Goal: Feedback & Contribution: Submit feedback/report problem

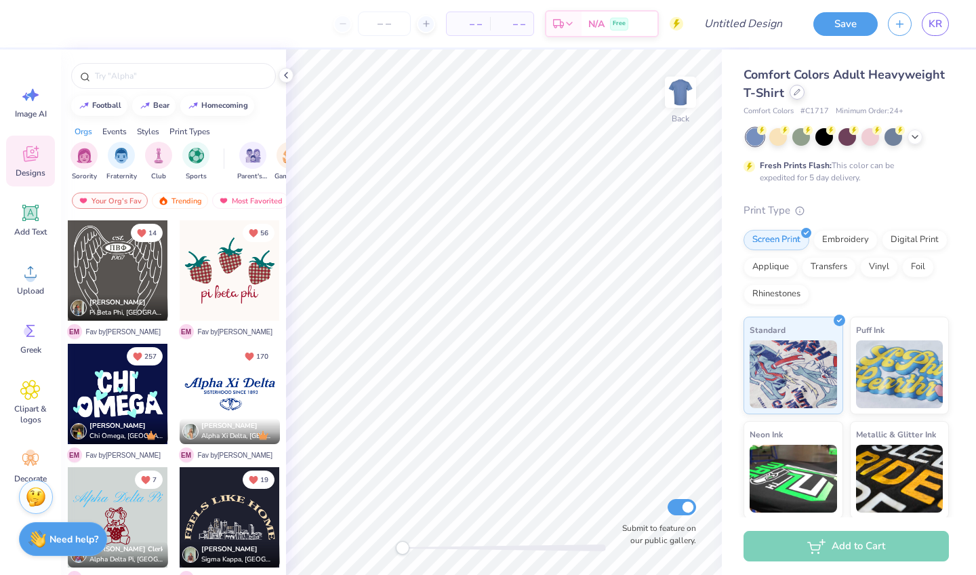
click at [791, 97] on div at bounding box center [796, 92] width 15 height 15
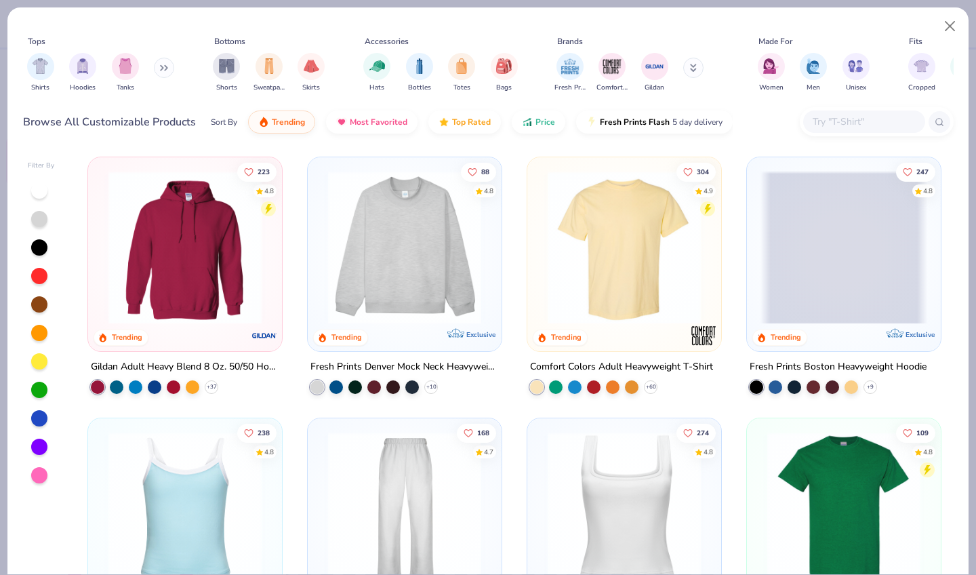
click at [155, 278] on img at bounding box center [185, 247] width 167 height 153
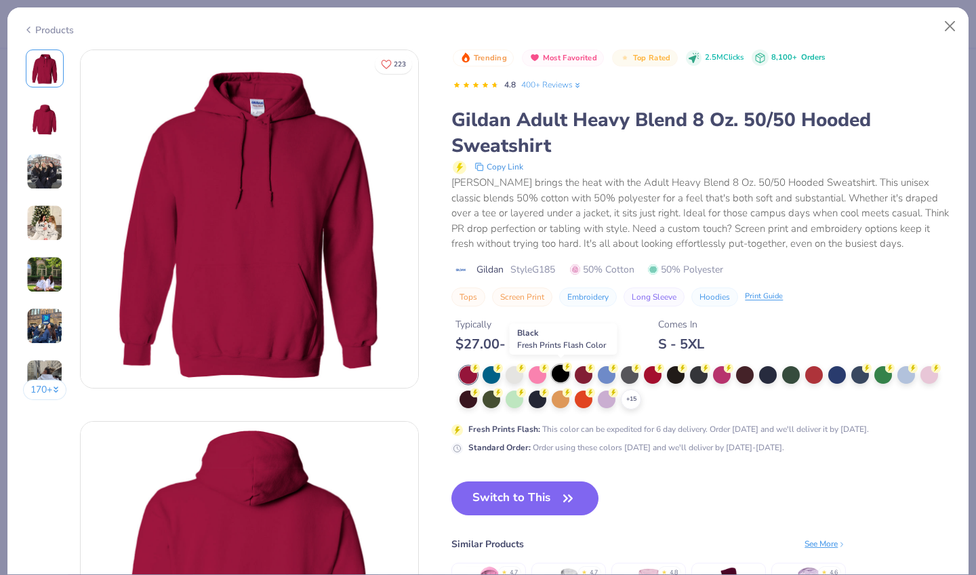
click at [562, 379] on div at bounding box center [561, 374] width 18 height 18
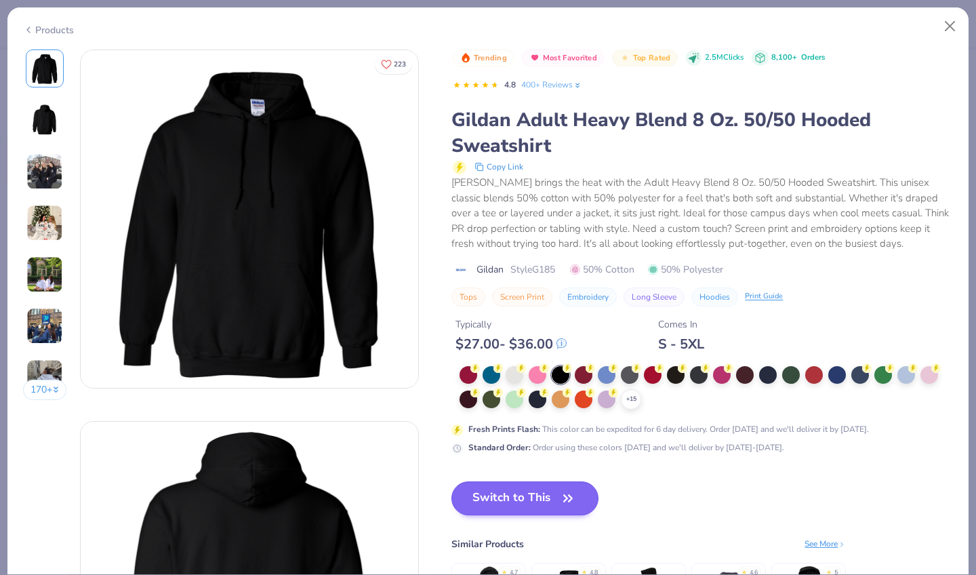
click at [520, 489] on button "Switch to This" at bounding box center [524, 498] width 147 height 34
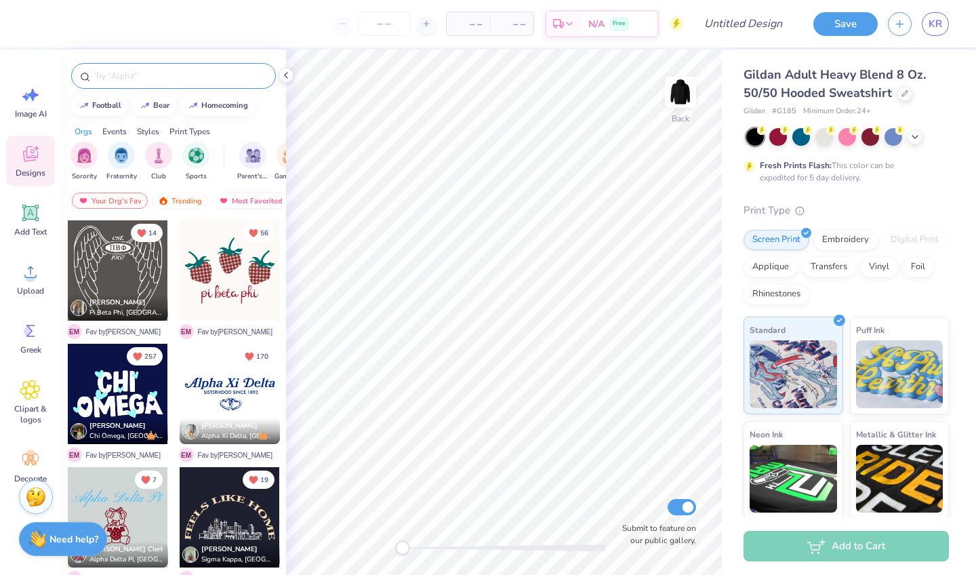
click at [119, 70] on input "text" at bounding box center [180, 76] width 173 height 14
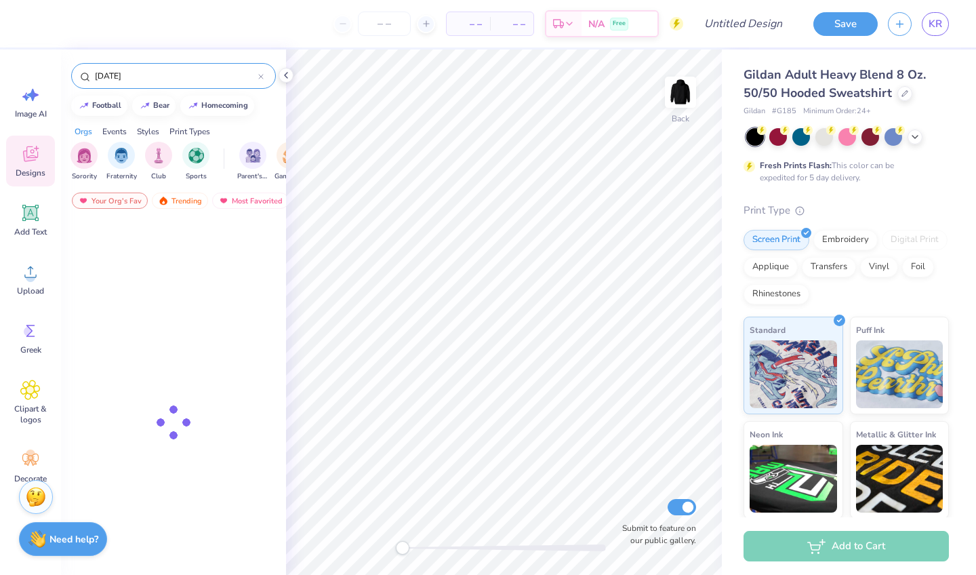
type input "[DATE]"
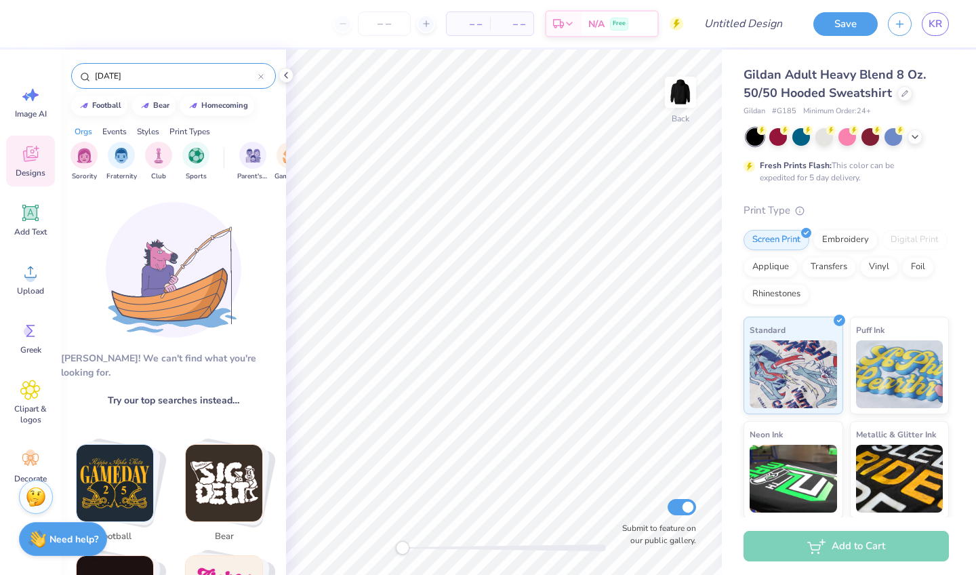
click at [138, 77] on input "[DATE]" at bounding box center [176, 76] width 165 height 14
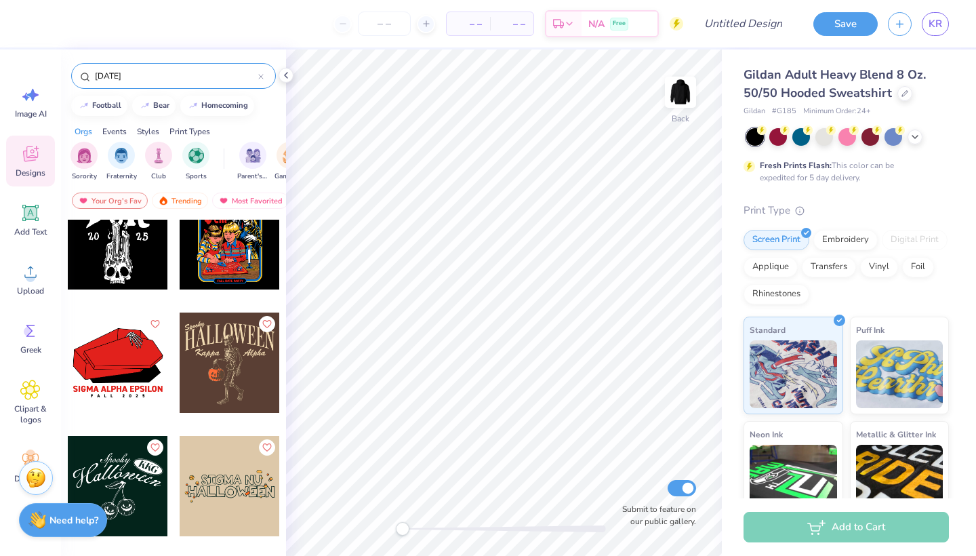
scroll to position [527, 0]
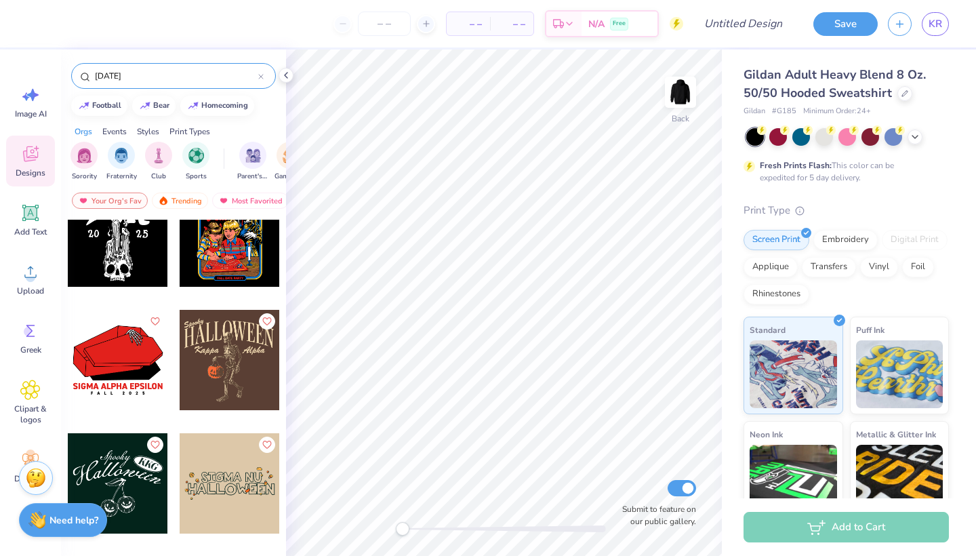
click at [179, 373] on div at bounding box center [129, 360] width 100 height 100
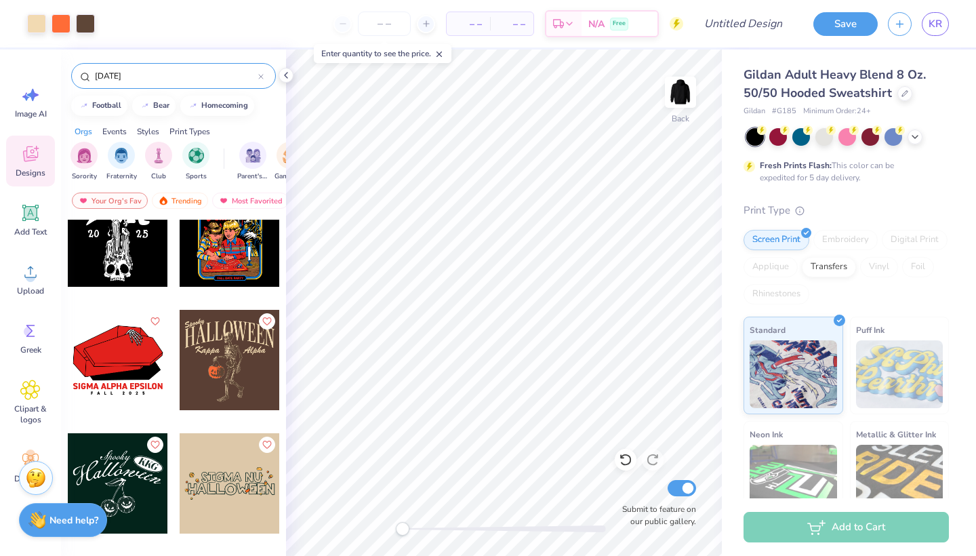
click at [684, 483] on input "Submit to feature on our public gallery." at bounding box center [681, 488] width 28 height 16
checkbox input "false"
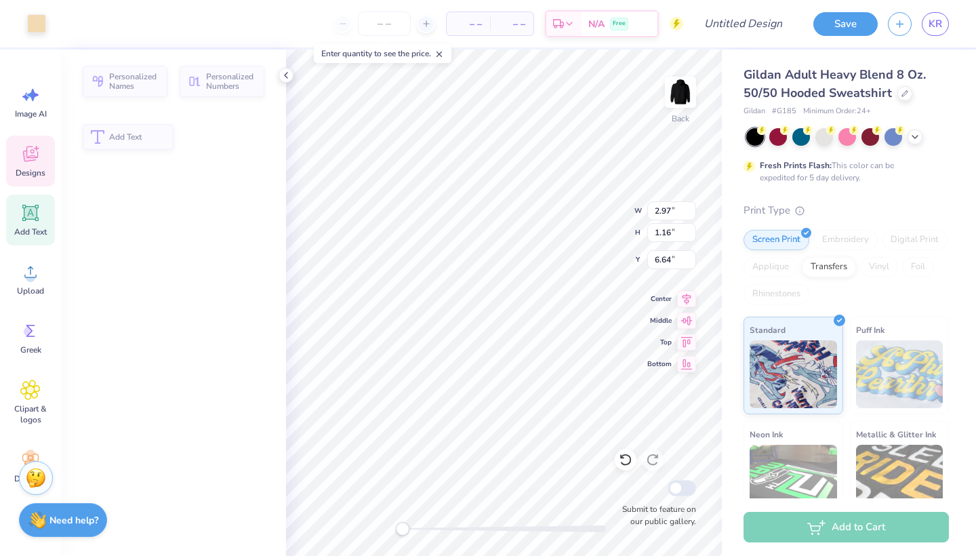
type input "2.97"
type input "1.16"
type input "6.64"
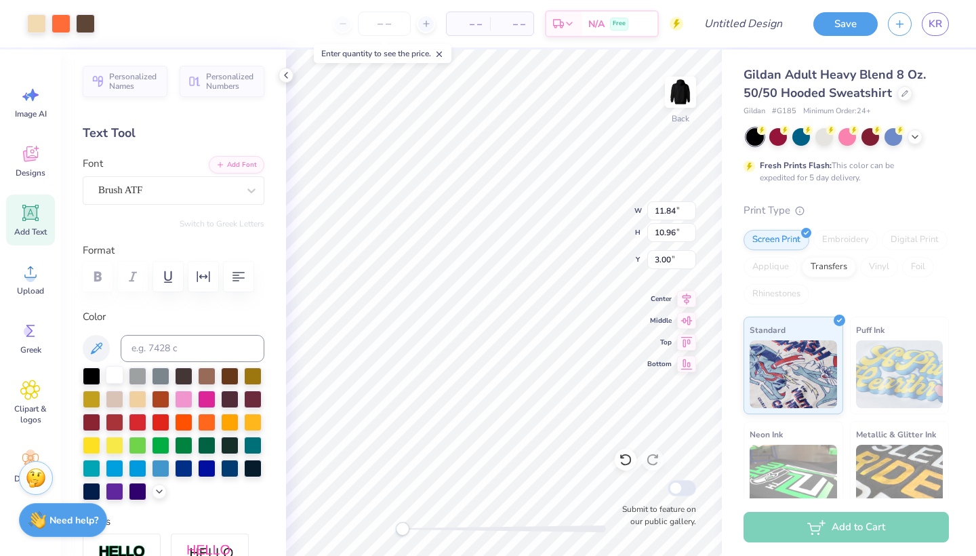
click at [112, 379] on div at bounding box center [115, 375] width 18 height 18
click at [112, 375] on div at bounding box center [115, 375] width 18 height 18
click at [115, 373] on div at bounding box center [115, 375] width 18 height 18
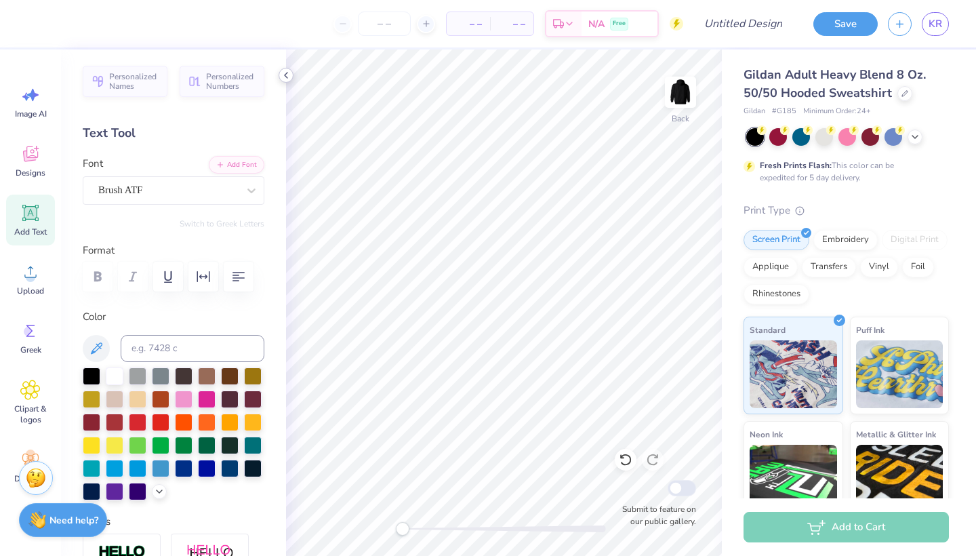
click at [287, 79] on icon at bounding box center [286, 75] width 11 height 11
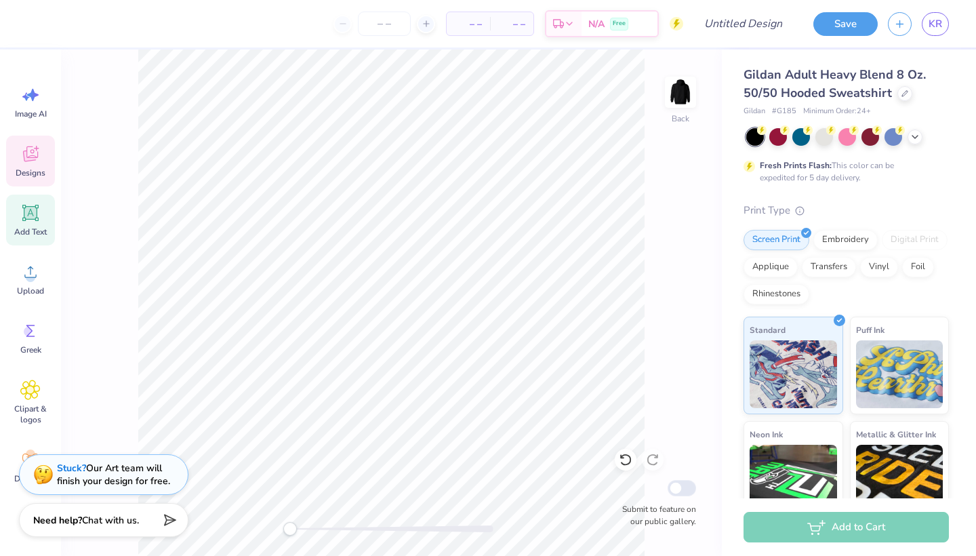
click at [32, 167] on div "Designs" at bounding box center [30, 161] width 49 height 51
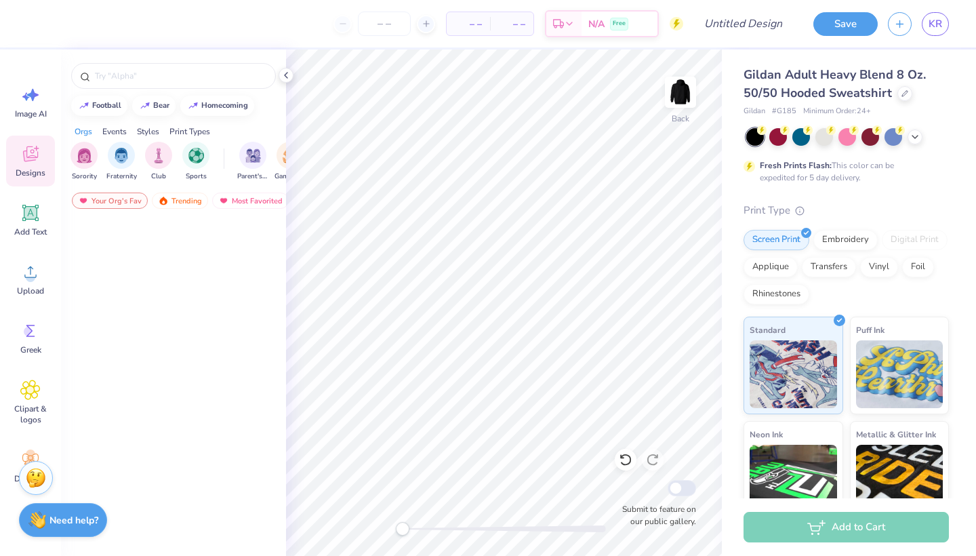
scroll to position [0, 0]
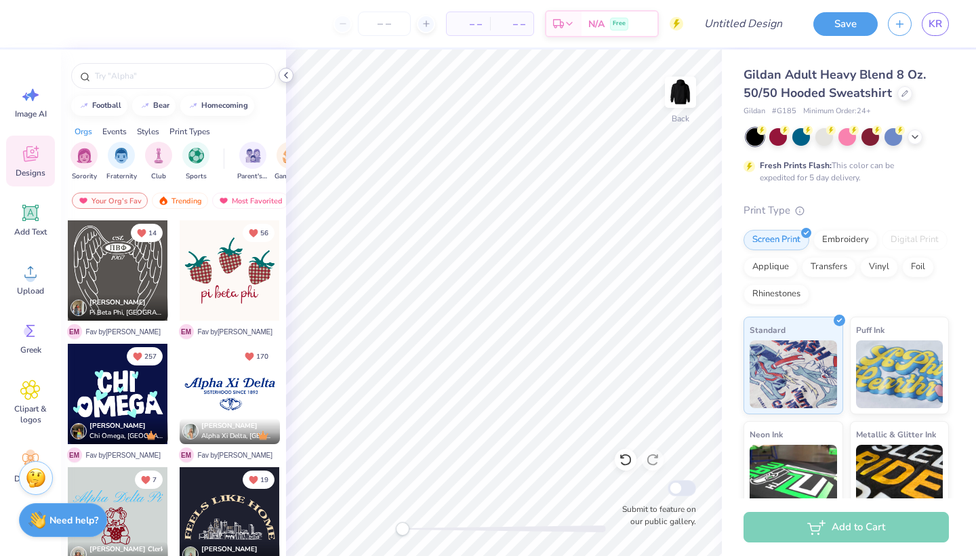
click at [284, 76] on icon at bounding box center [286, 75] width 11 height 11
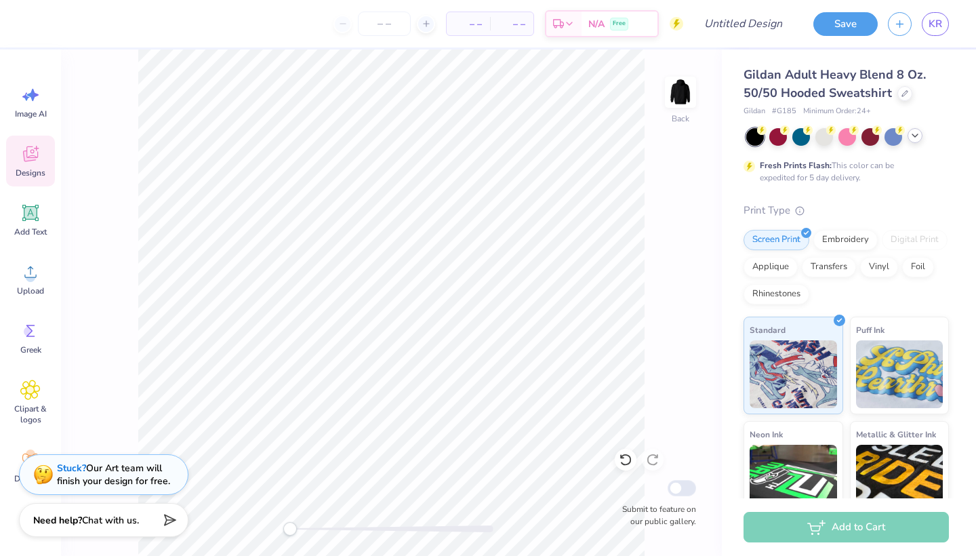
click at [915, 133] on icon at bounding box center [914, 135] width 11 height 11
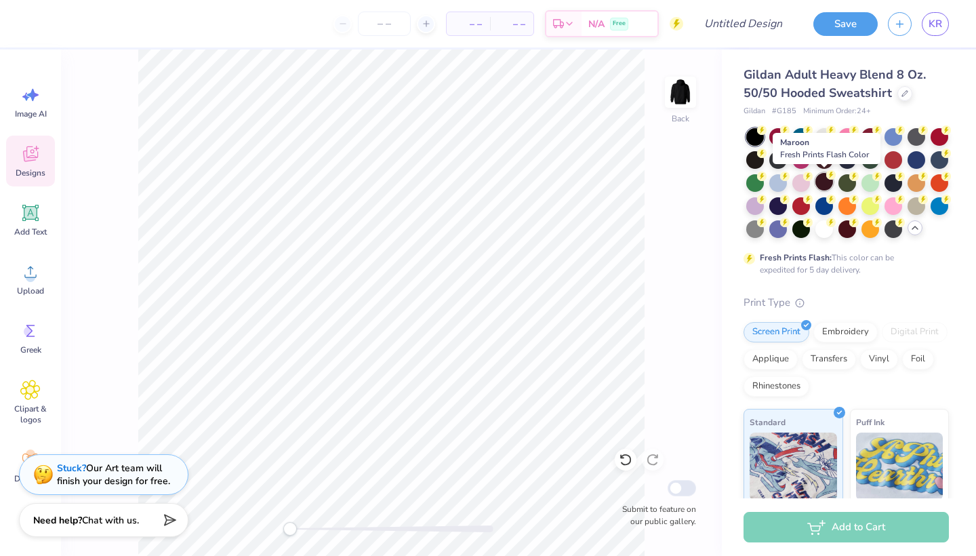
click at [824, 186] on div at bounding box center [824, 182] width 18 height 18
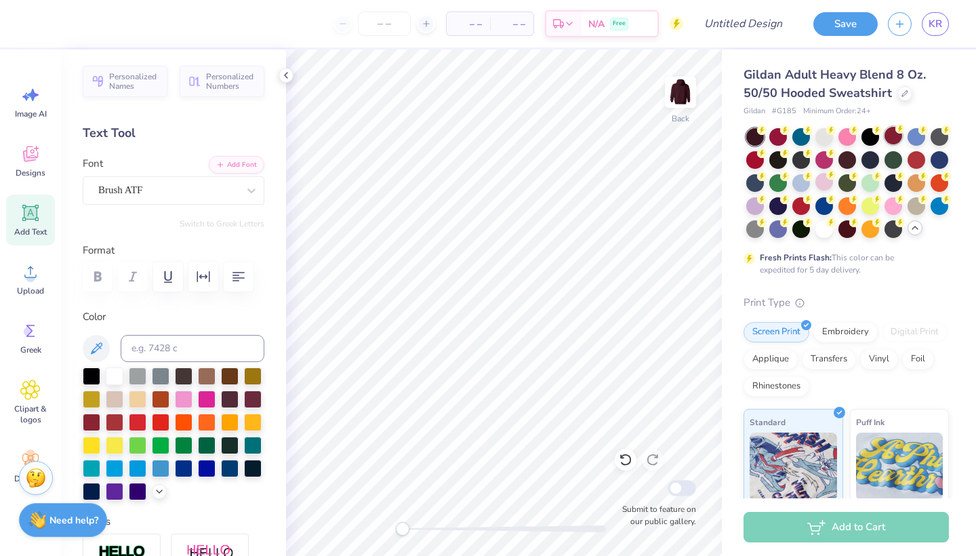
click at [888, 133] on div at bounding box center [893, 136] width 18 height 18
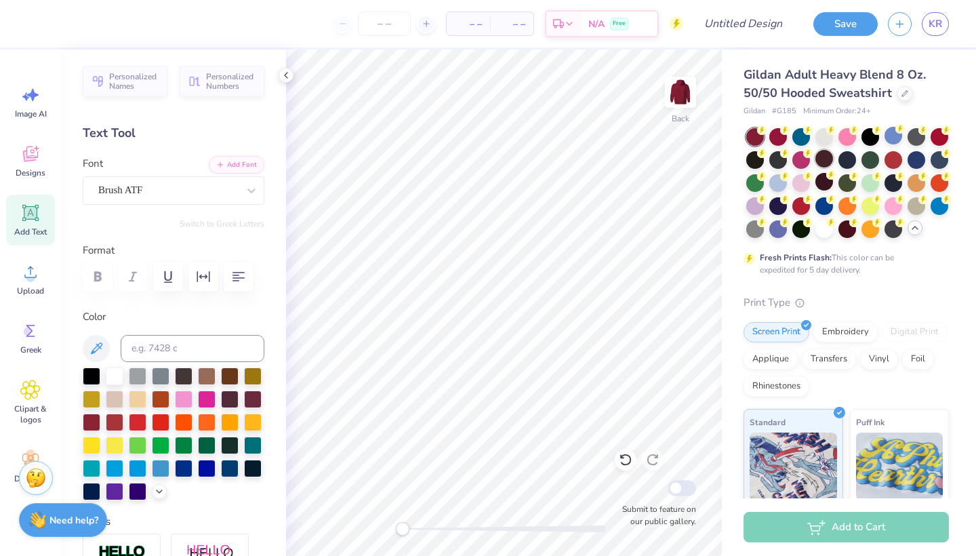
click at [823, 161] on div at bounding box center [824, 159] width 18 height 18
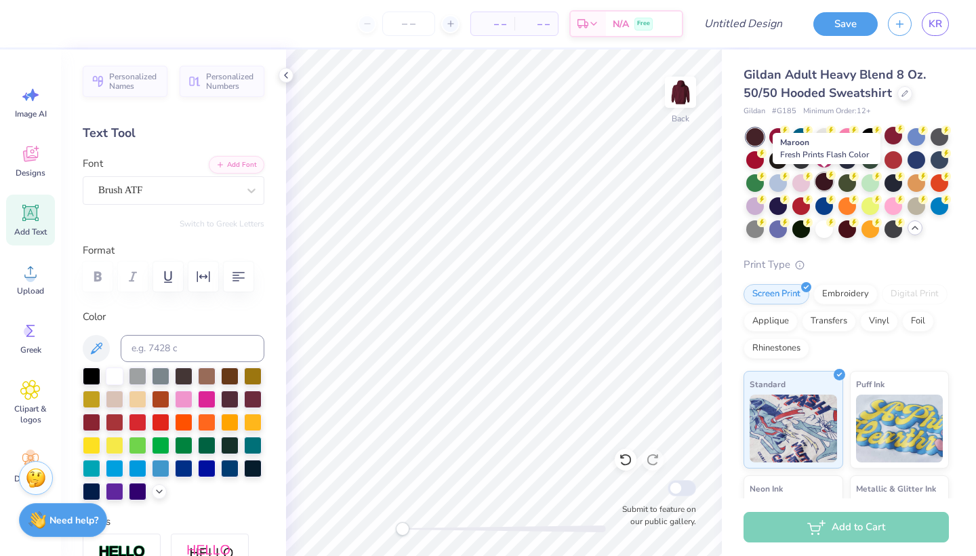
click at [822, 182] on div at bounding box center [824, 182] width 18 height 18
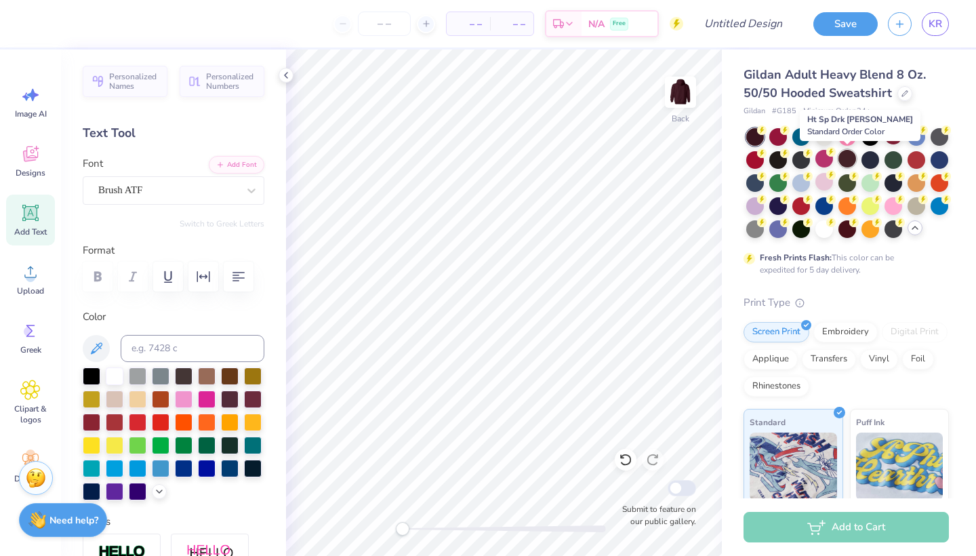
click at [849, 154] on div at bounding box center [847, 159] width 18 height 18
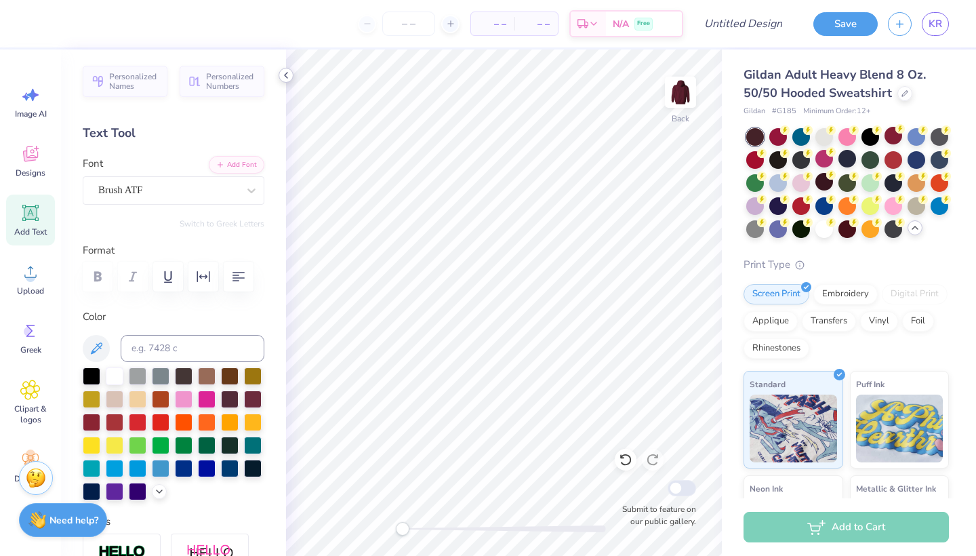
click at [289, 74] on icon at bounding box center [286, 75] width 11 height 11
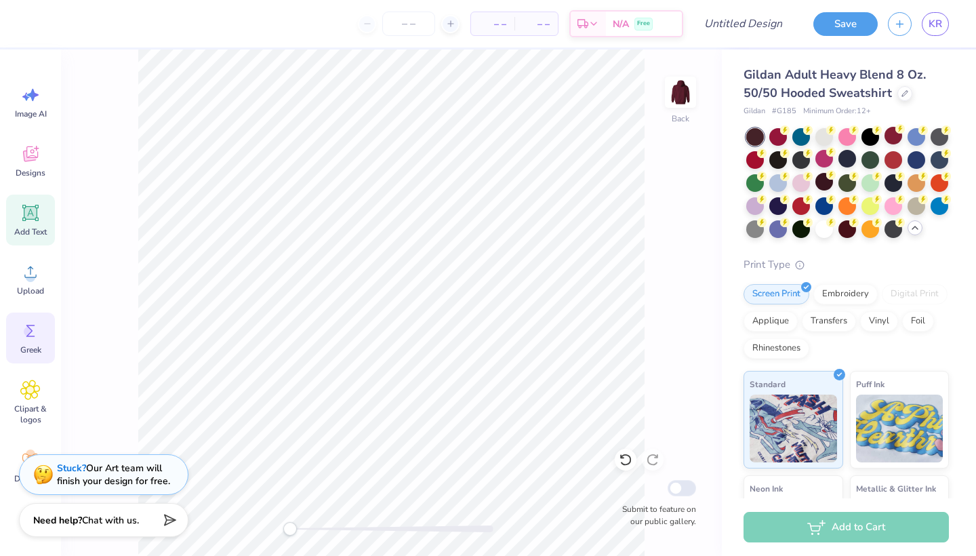
click at [24, 337] on icon at bounding box center [30, 330] width 20 height 20
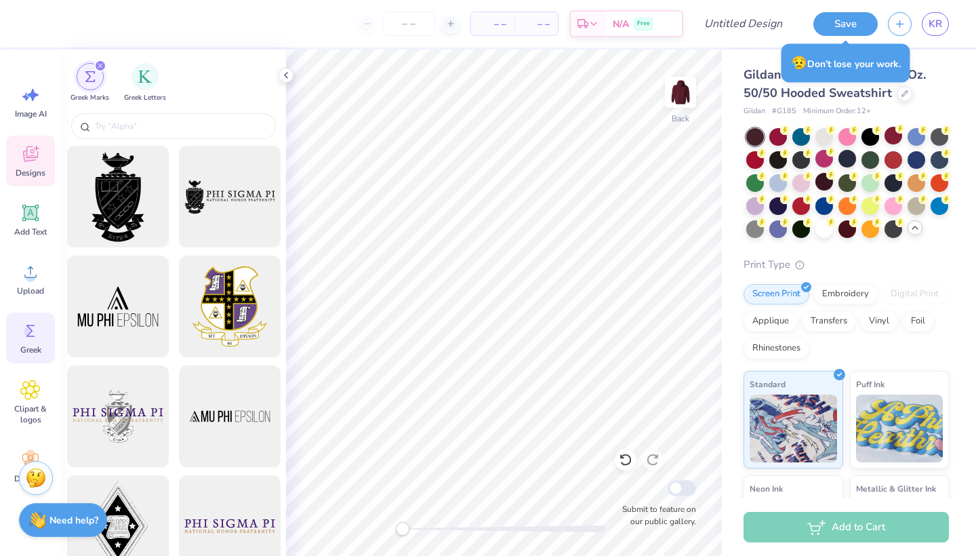
click at [39, 147] on icon at bounding box center [30, 154] width 20 height 20
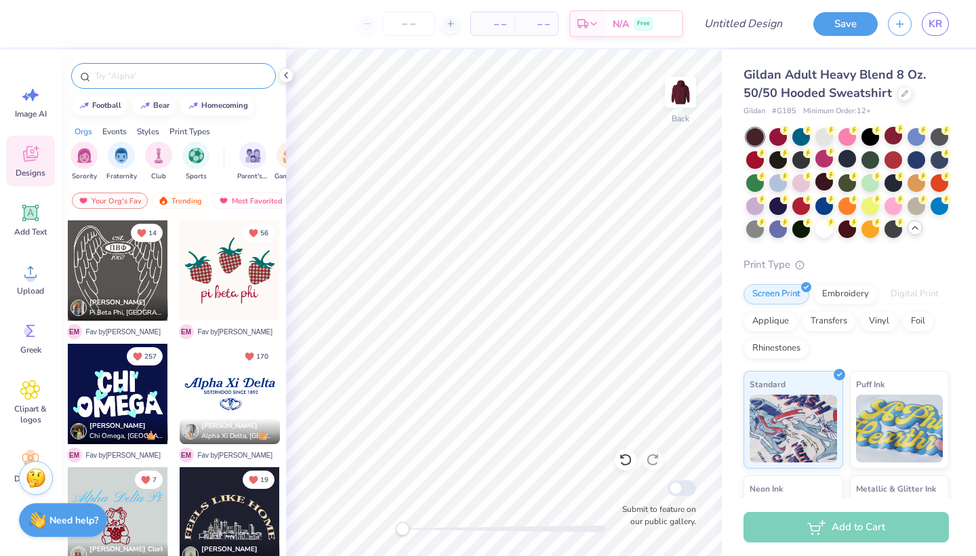
click at [154, 71] on input "text" at bounding box center [180, 76] width 173 height 14
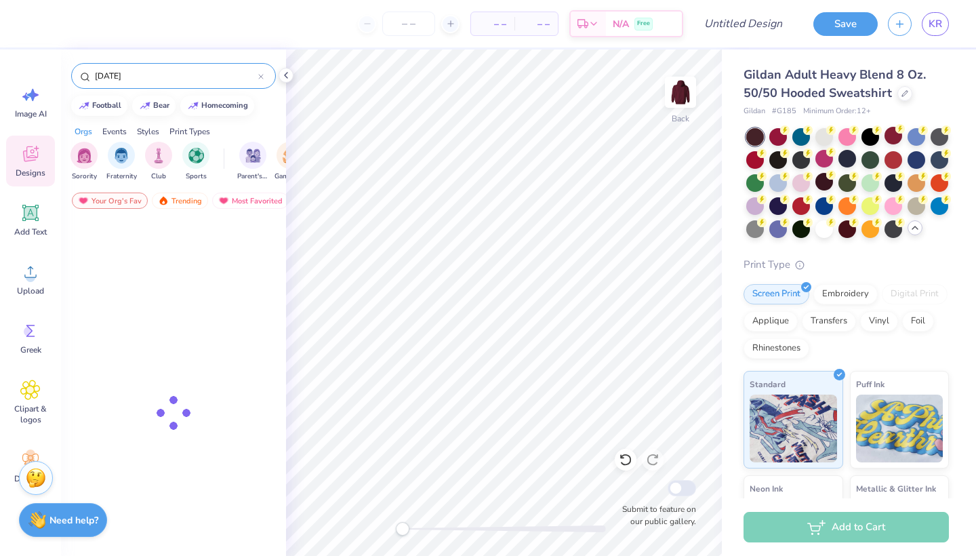
type input "[DATE]"
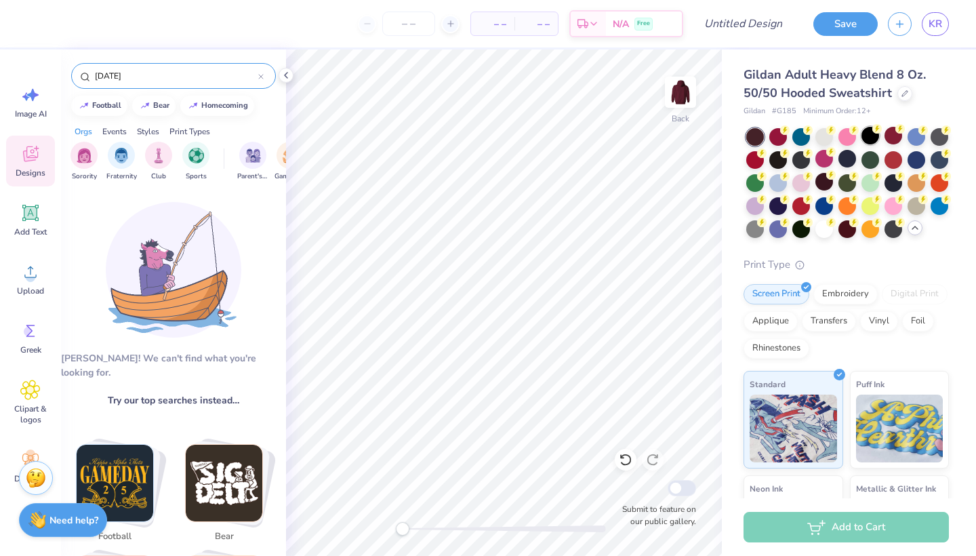
click at [869, 136] on div at bounding box center [870, 136] width 18 height 18
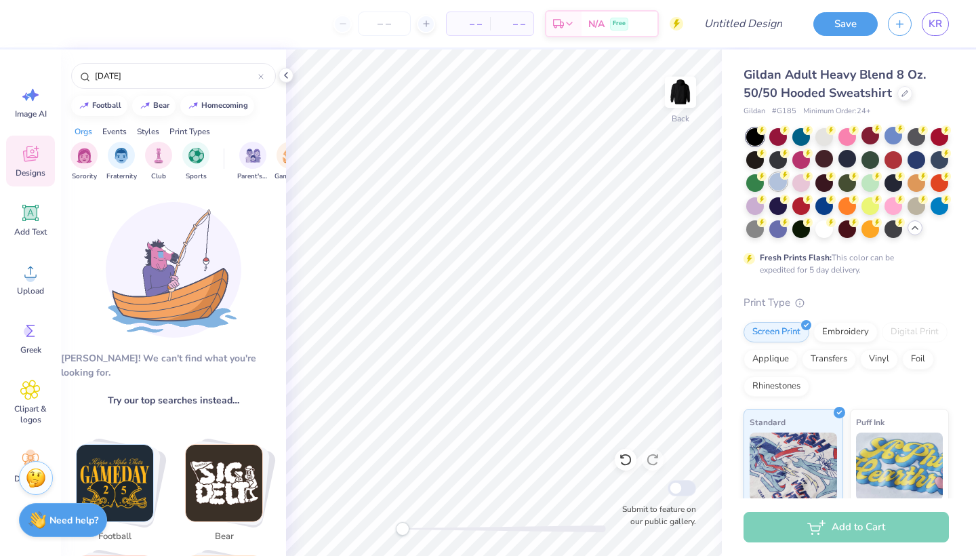
click at [613, 182] on div "– – Per Item – – Total Est. Delivery N/A Free Design Title Save KR Image AI Des…" at bounding box center [488, 278] width 976 height 556
click at [134, 78] on input "[DATE]" at bounding box center [176, 76] width 165 height 14
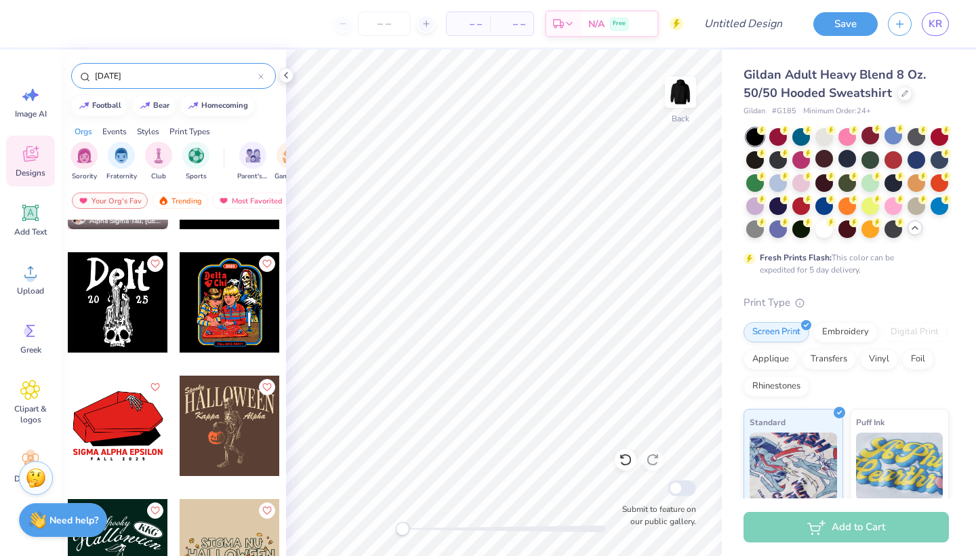
scroll to position [486, 0]
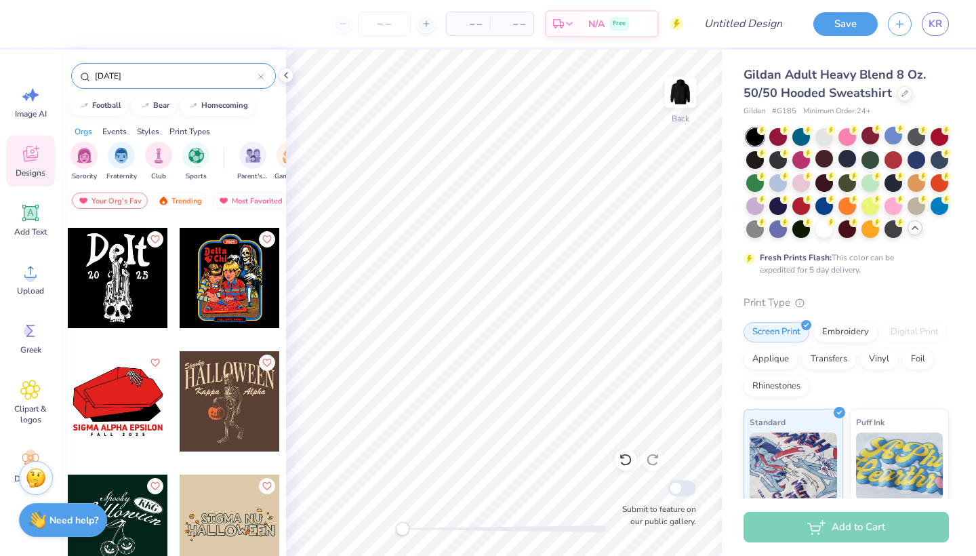
click at [127, 281] on div at bounding box center [118, 278] width 100 height 100
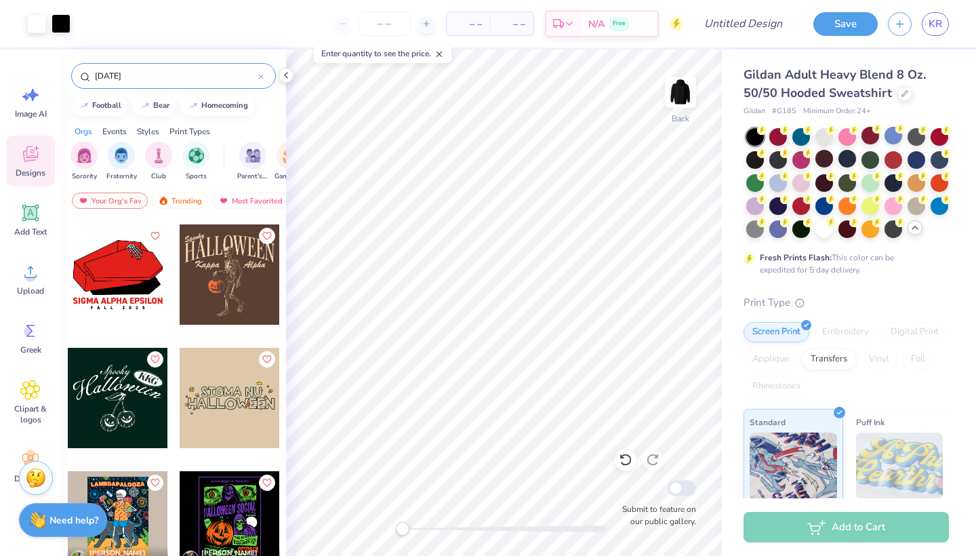
scroll to position [612, 0]
click at [110, 254] on div at bounding box center [118, 275] width 100 height 100
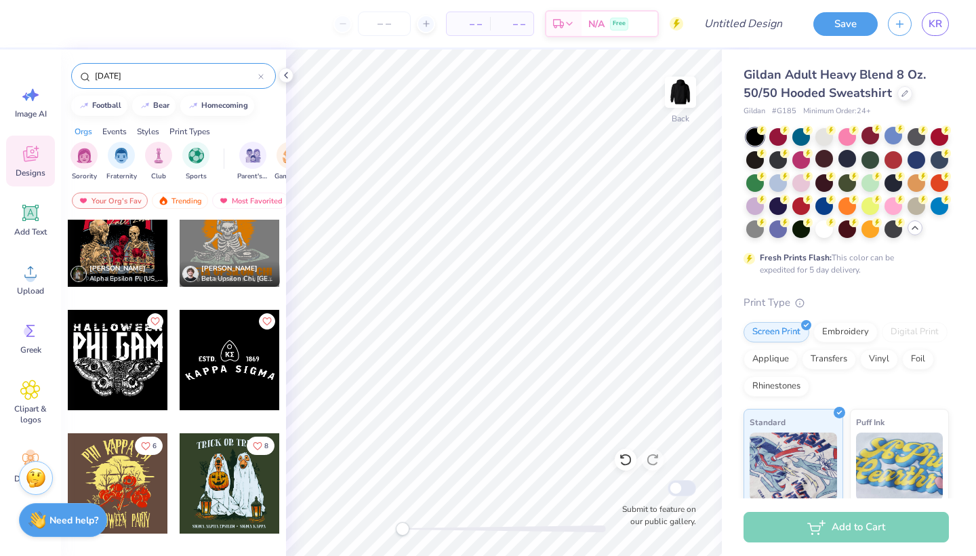
scroll to position [40, 0]
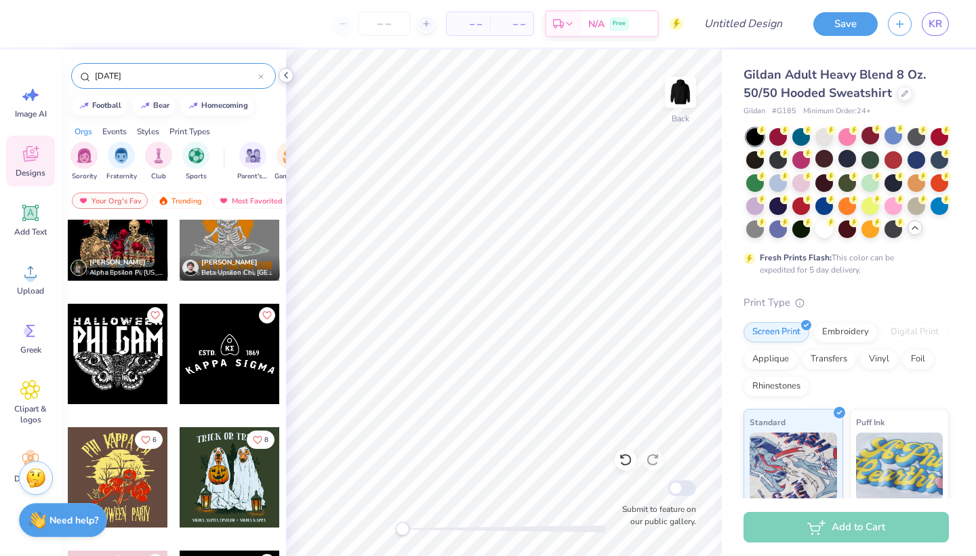
click at [282, 77] on icon at bounding box center [286, 75] width 11 height 11
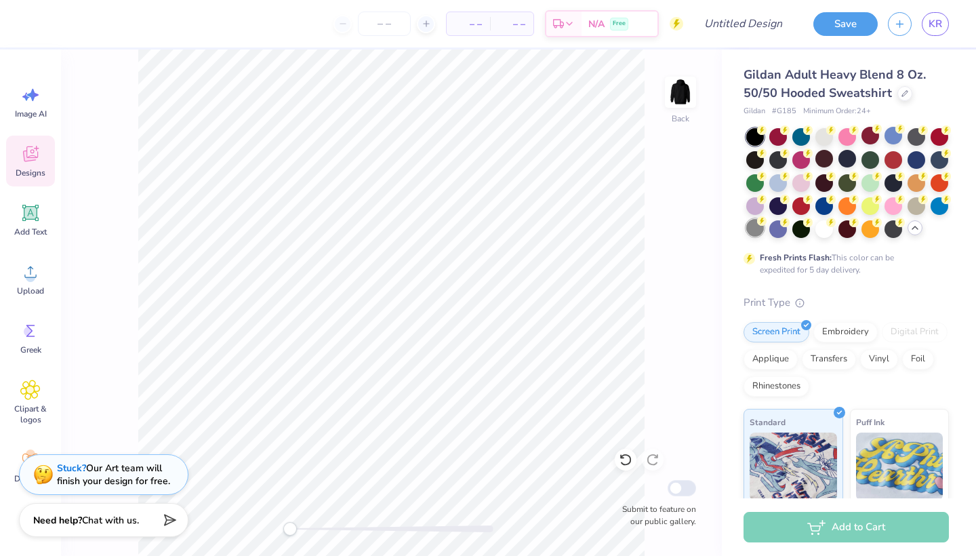
click at [753, 228] on div at bounding box center [755, 228] width 18 height 18
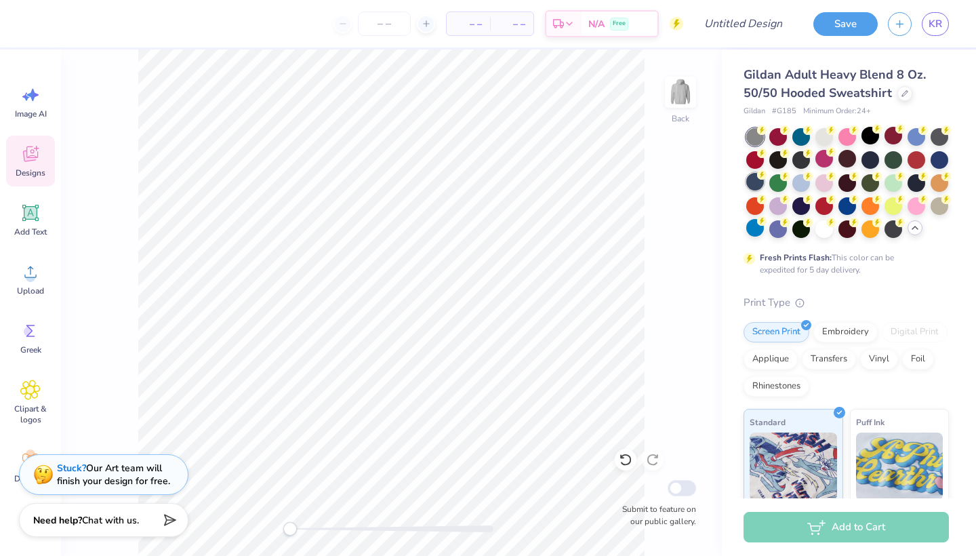
click at [758, 185] on div at bounding box center [755, 182] width 18 height 18
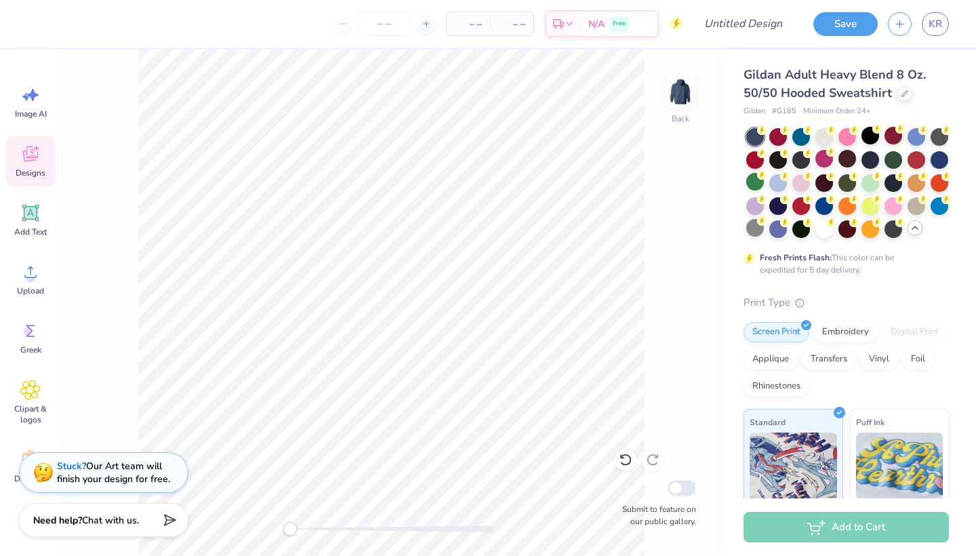
click at [69, 472] on div "Stuck? Our Art team will finish your design for free." at bounding box center [113, 472] width 113 height 26
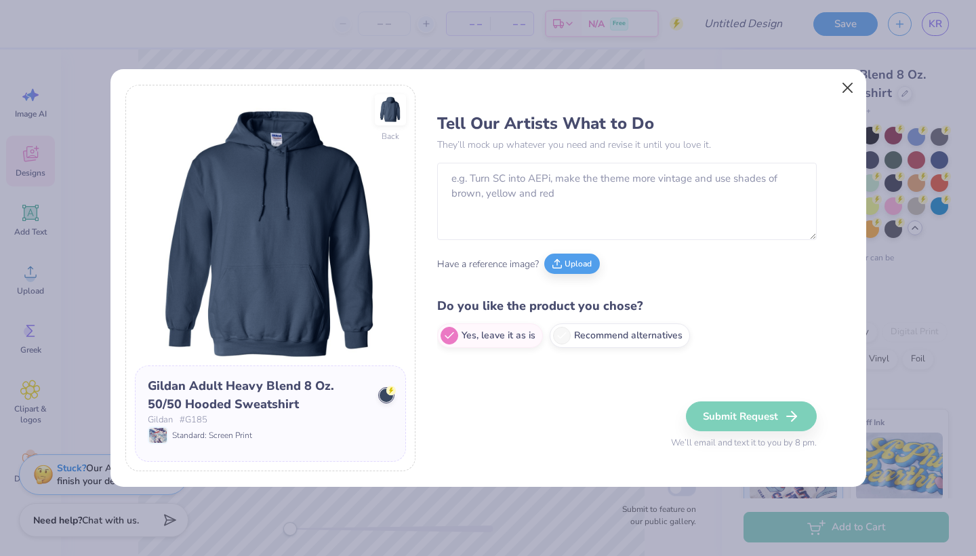
click at [842, 91] on button "Close" at bounding box center [847, 88] width 26 height 26
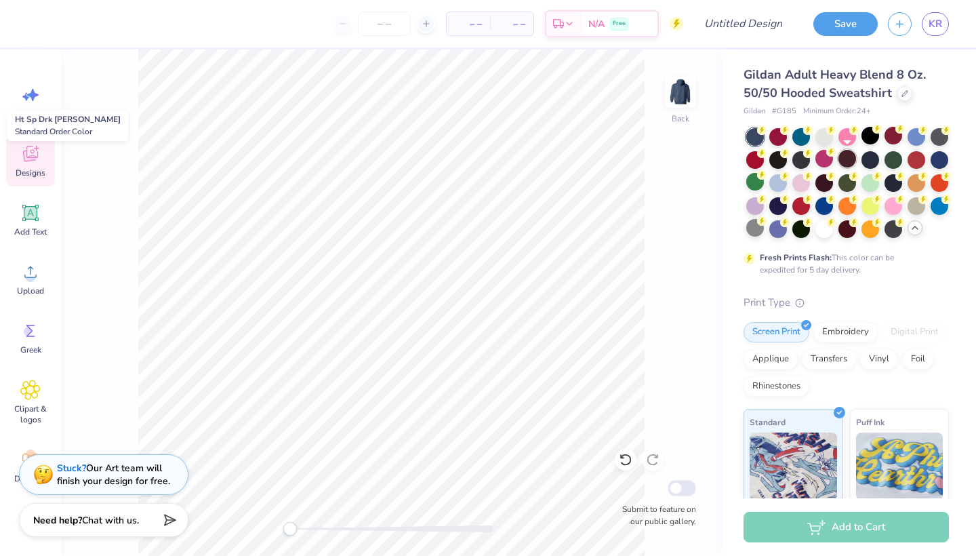
click at [850, 157] on div at bounding box center [847, 159] width 18 height 18
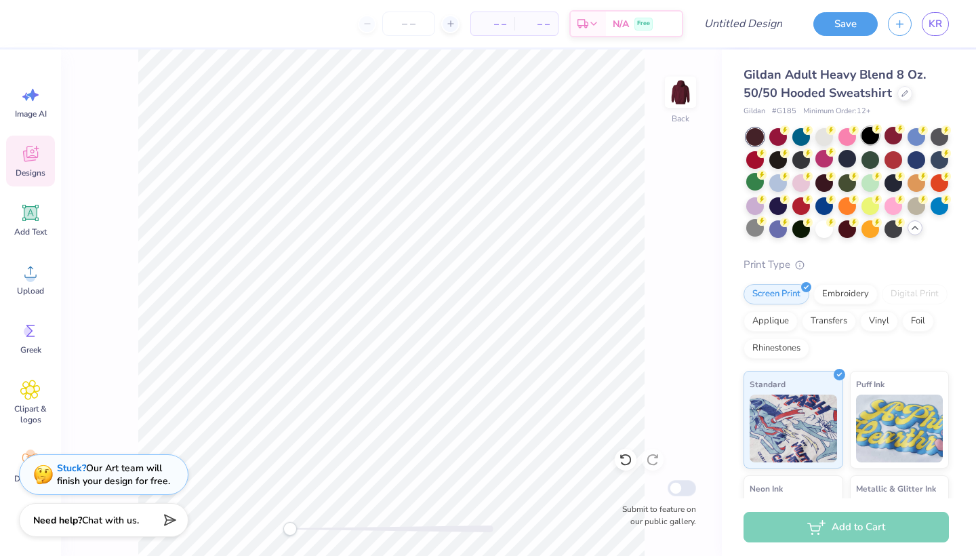
click at [871, 136] on div at bounding box center [870, 136] width 18 height 18
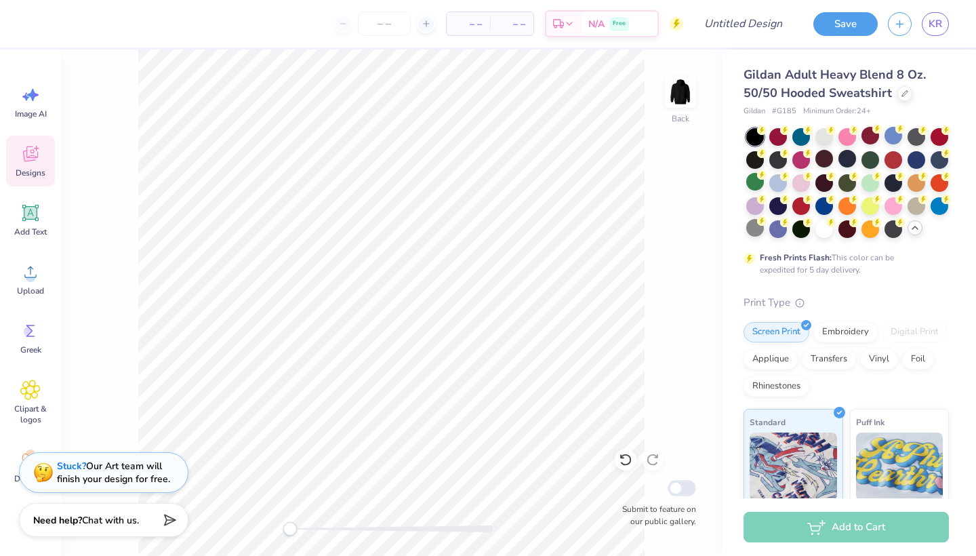
click at [79, 469] on strong "Stuck?" at bounding box center [71, 465] width 29 height 13
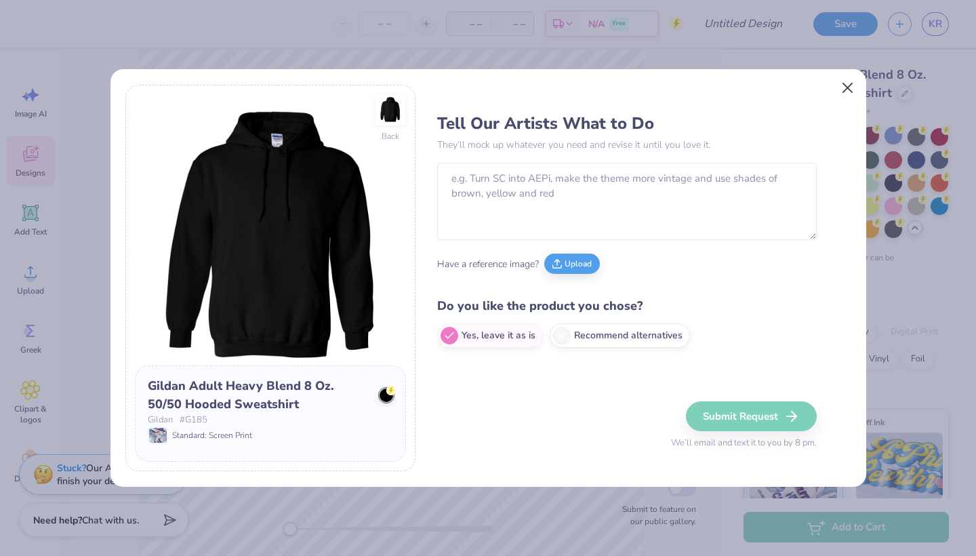
click at [852, 93] on button "Close" at bounding box center [847, 88] width 26 height 26
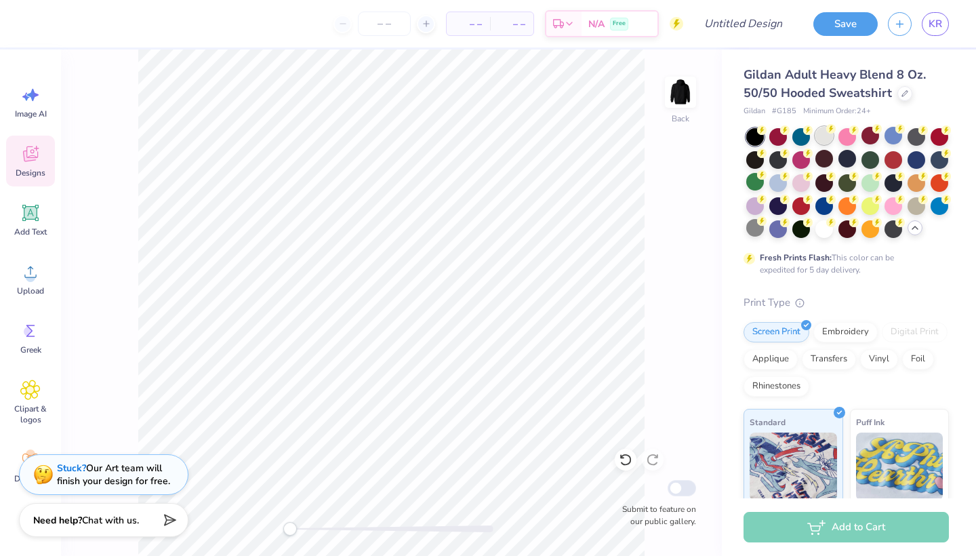
click at [819, 131] on div at bounding box center [824, 136] width 18 height 18
click at [751, 230] on div at bounding box center [755, 228] width 18 height 18
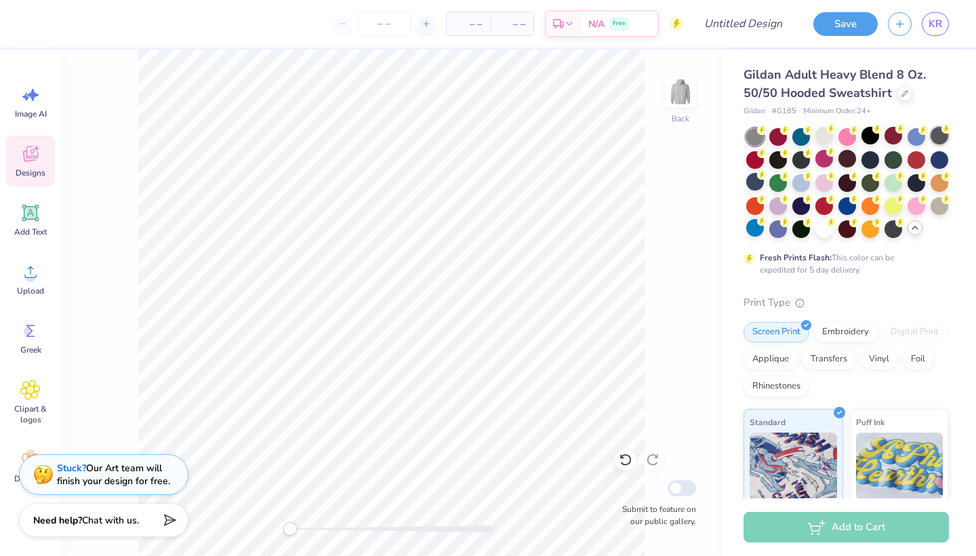
click at [938, 138] on div at bounding box center [939, 136] width 18 height 18
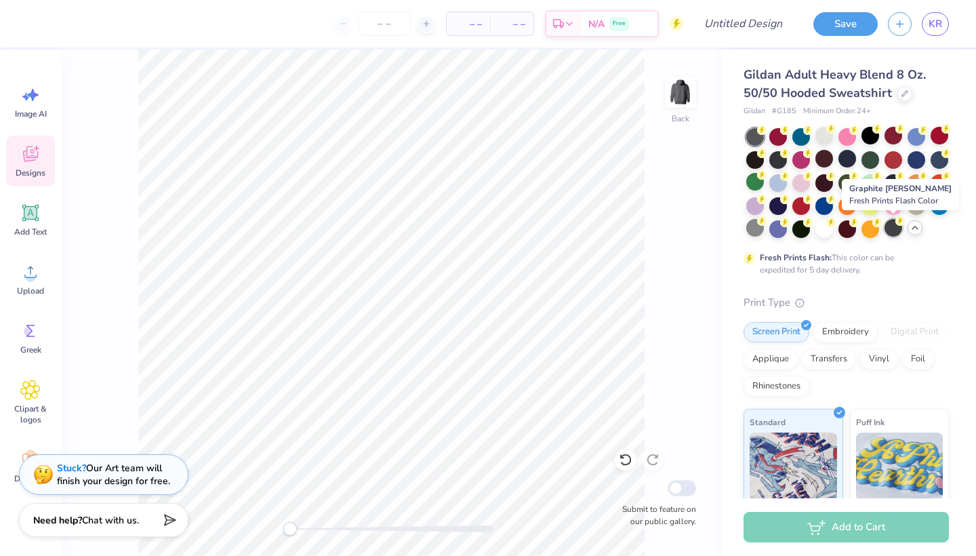
click at [896, 231] on div at bounding box center [893, 228] width 18 height 18
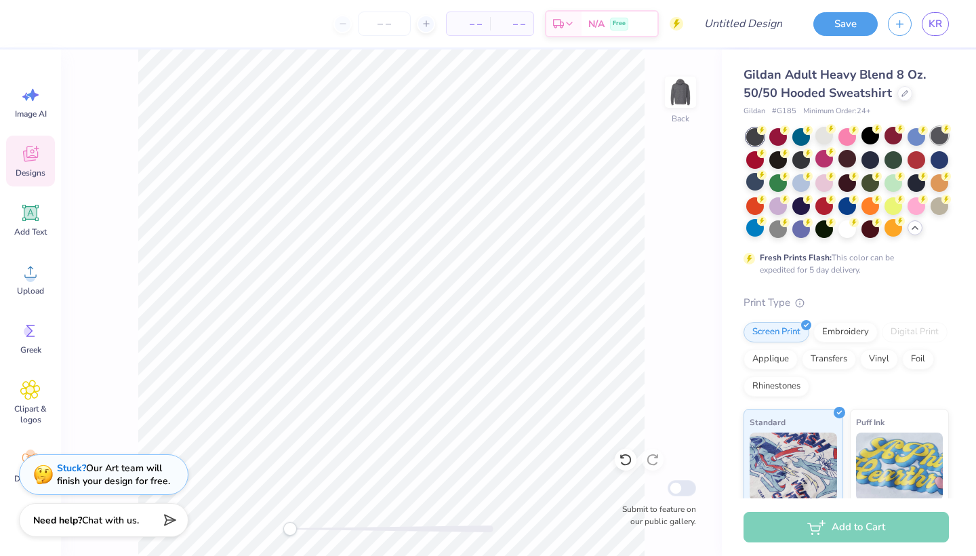
click at [940, 133] on div at bounding box center [939, 136] width 18 height 18
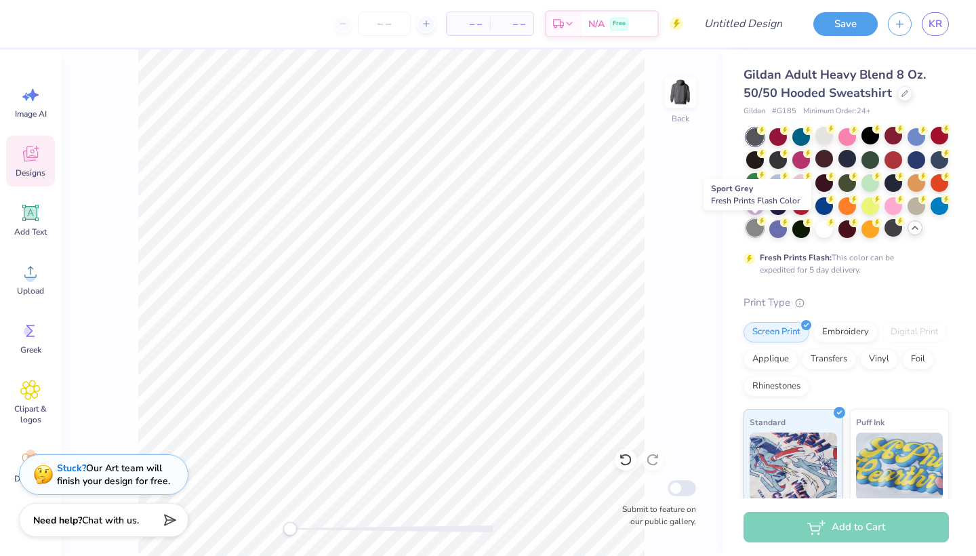
click at [755, 225] on div at bounding box center [755, 228] width 18 height 18
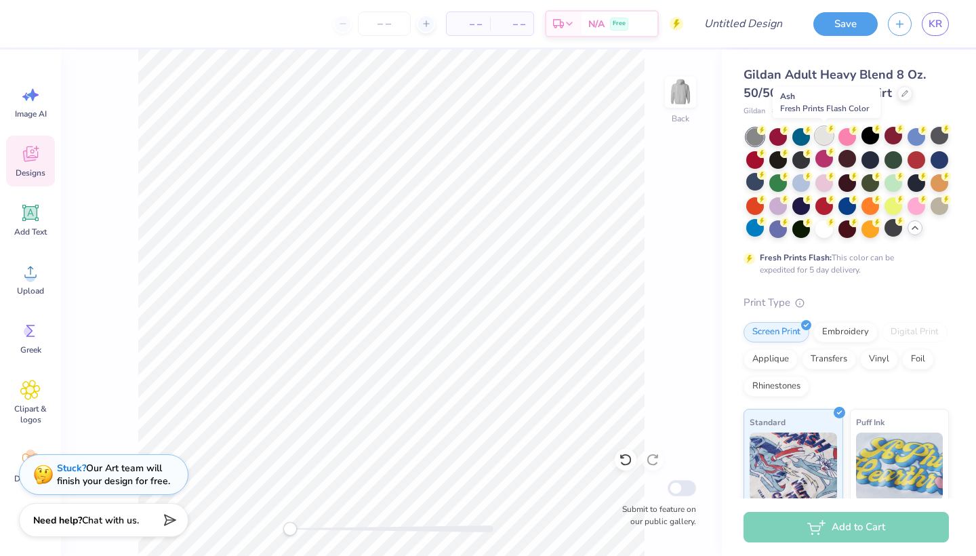
click at [821, 132] on div at bounding box center [824, 136] width 18 height 18
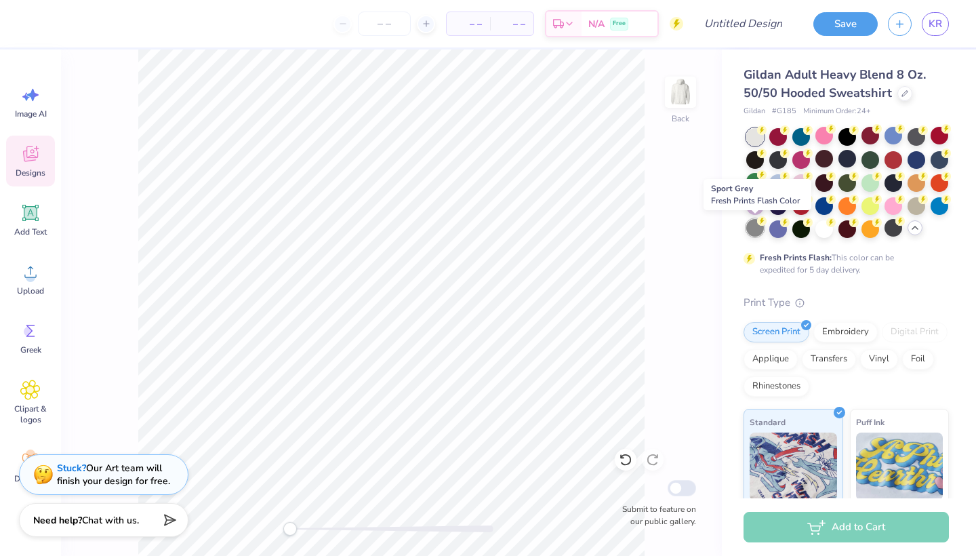
click at [757, 227] on div at bounding box center [755, 228] width 18 height 18
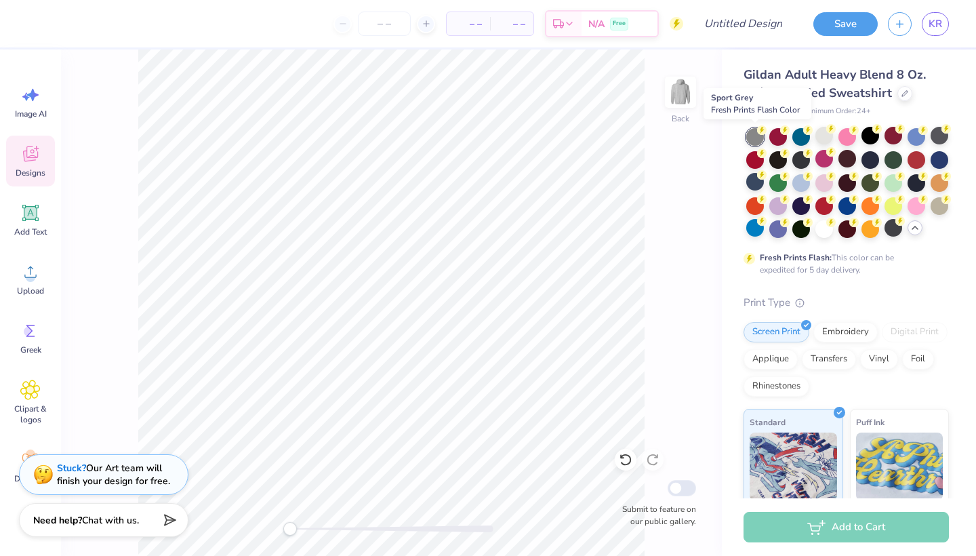
click at [755, 130] on div at bounding box center [755, 137] width 18 height 18
click at [824, 138] on div at bounding box center [824, 136] width 18 height 18
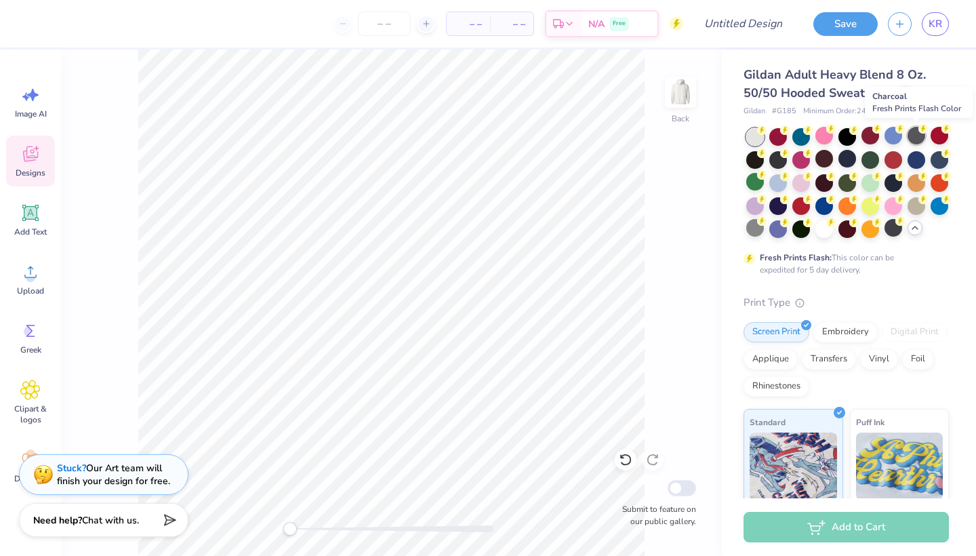
click at [915, 136] on div at bounding box center [916, 136] width 18 height 18
click at [825, 139] on div at bounding box center [824, 136] width 18 height 18
drag, startPoint x: 922, startPoint y: 137, endPoint x: 947, endPoint y: 146, distance: 26.8
click at [922, 137] on div at bounding box center [916, 137] width 18 height 18
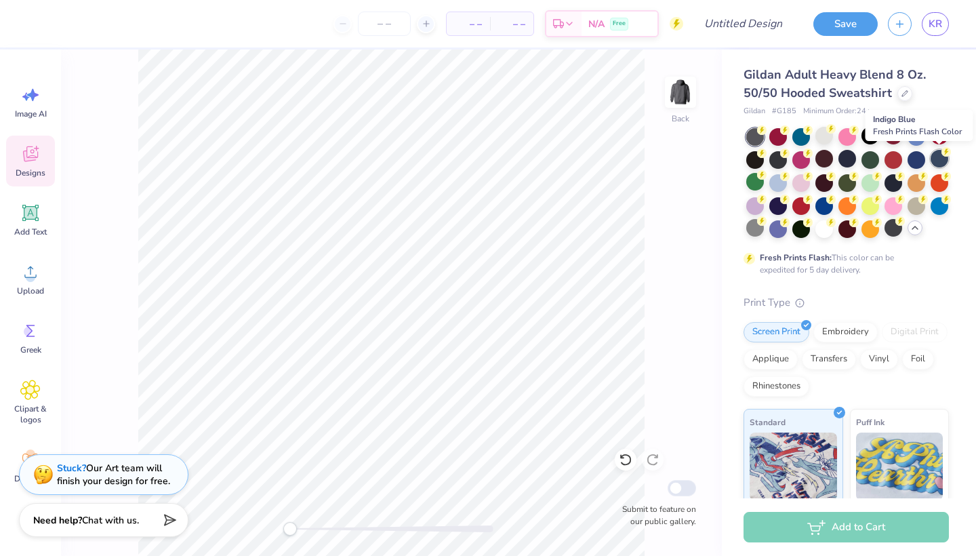
click at [940, 159] on div at bounding box center [939, 159] width 18 height 18
click at [752, 135] on div at bounding box center [755, 137] width 18 height 18
click at [93, 38] on div "– – Per Item – – Total Est. Delivery N/A Free" at bounding box center [360, 23] width 646 height 47
click at [907, 91] on div at bounding box center [904, 92] width 15 height 15
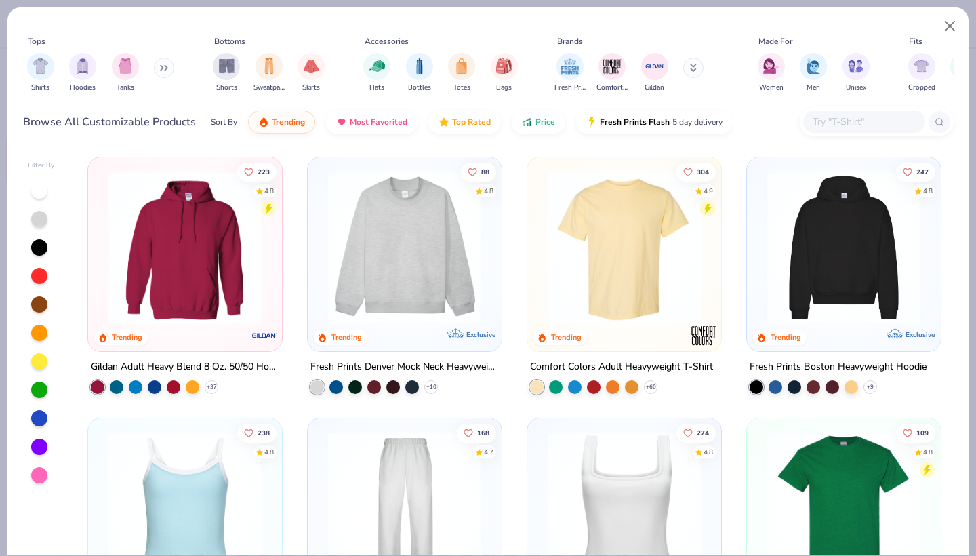
click at [886, 273] on img at bounding box center [843, 247] width 167 height 153
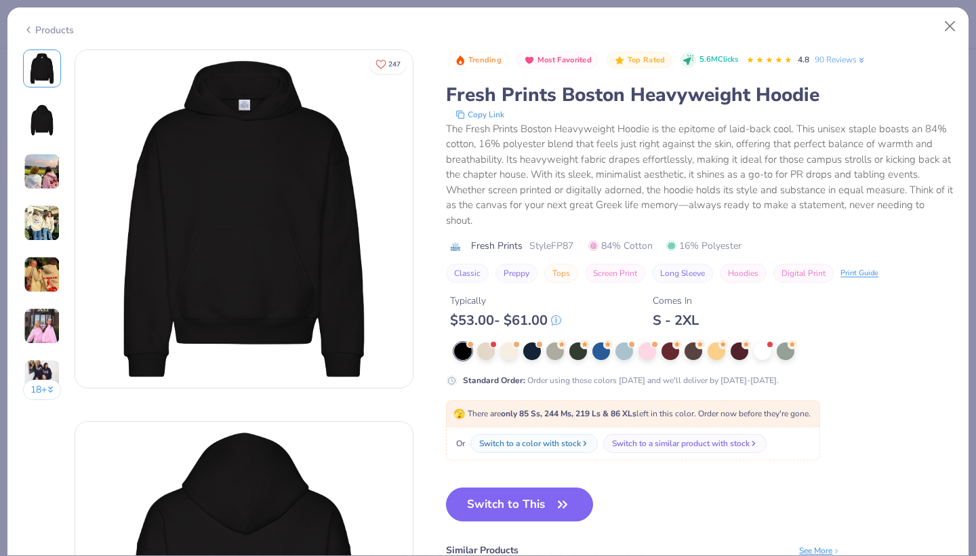
click at [39, 206] on img at bounding box center [42, 223] width 37 height 37
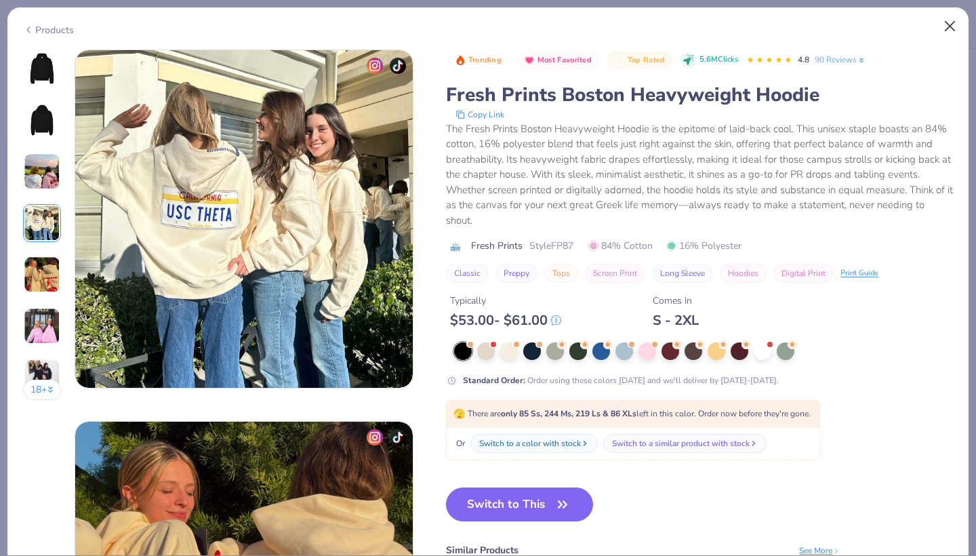
click at [951, 28] on button "Close" at bounding box center [950, 27] width 26 height 26
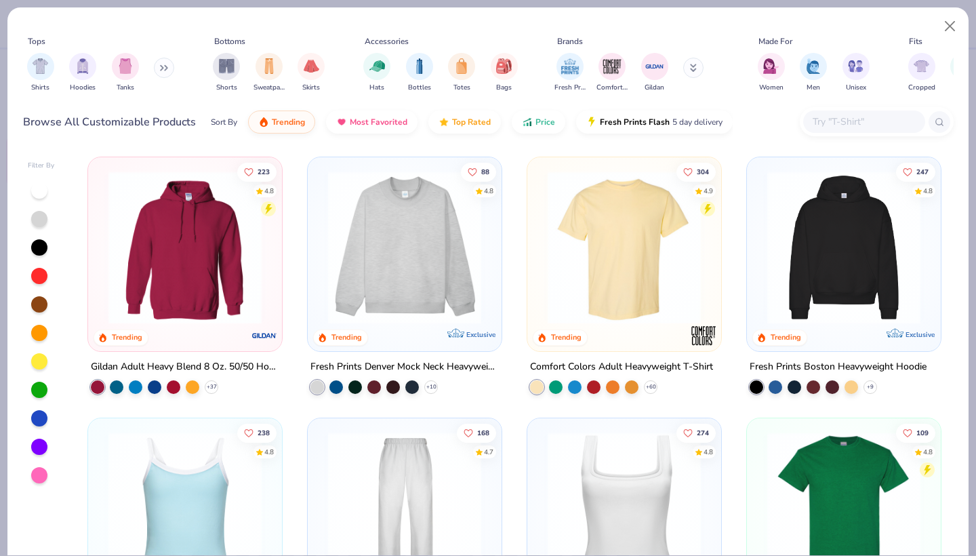
click at [203, 272] on img at bounding box center [185, 247] width 167 height 153
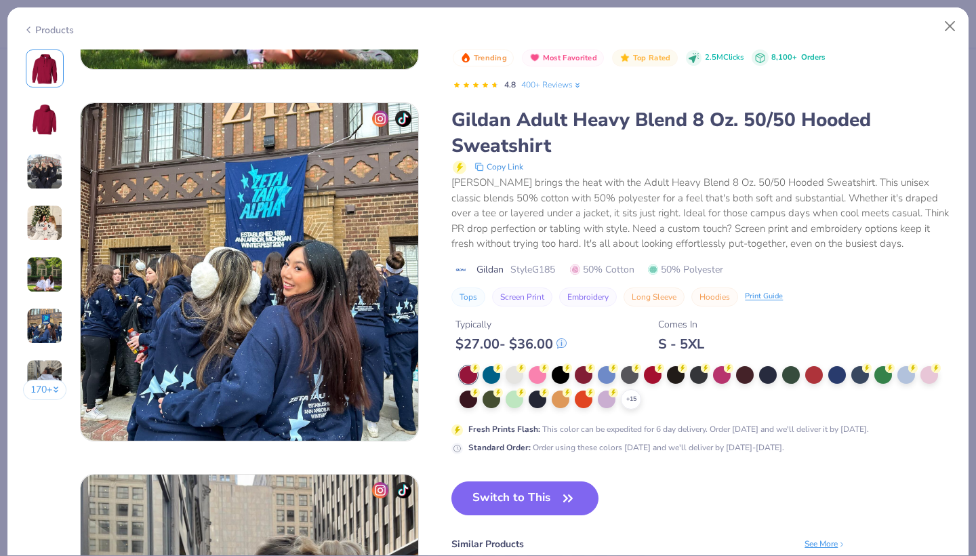
scroll to position [1793, 0]
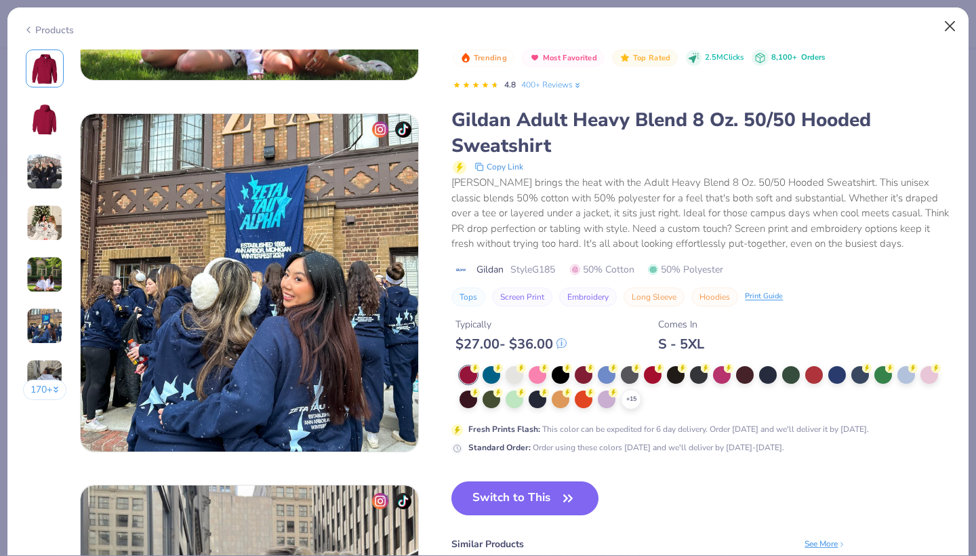
click at [951, 33] on button "Close" at bounding box center [950, 27] width 26 height 26
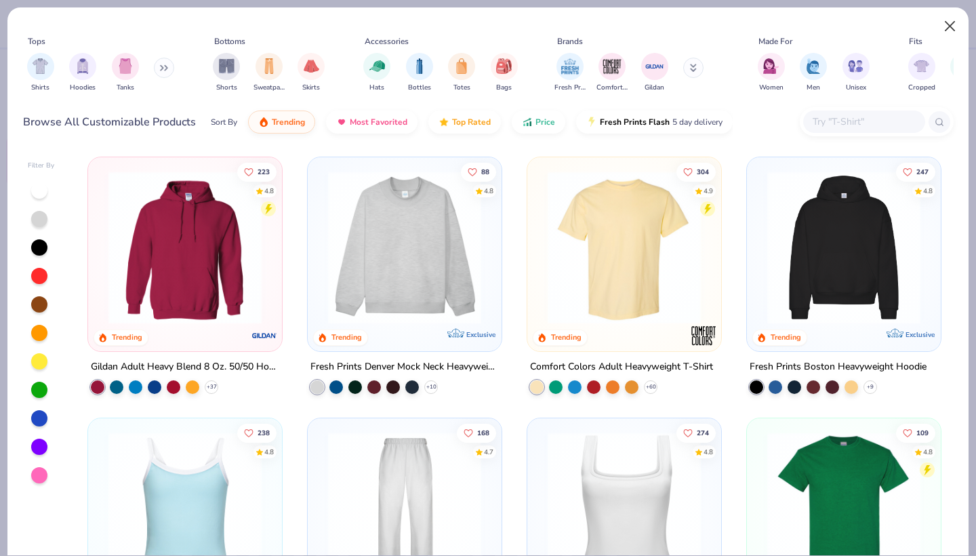
click at [951, 30] on button "Close" at bounding box center [950, 27] width 26 height 26
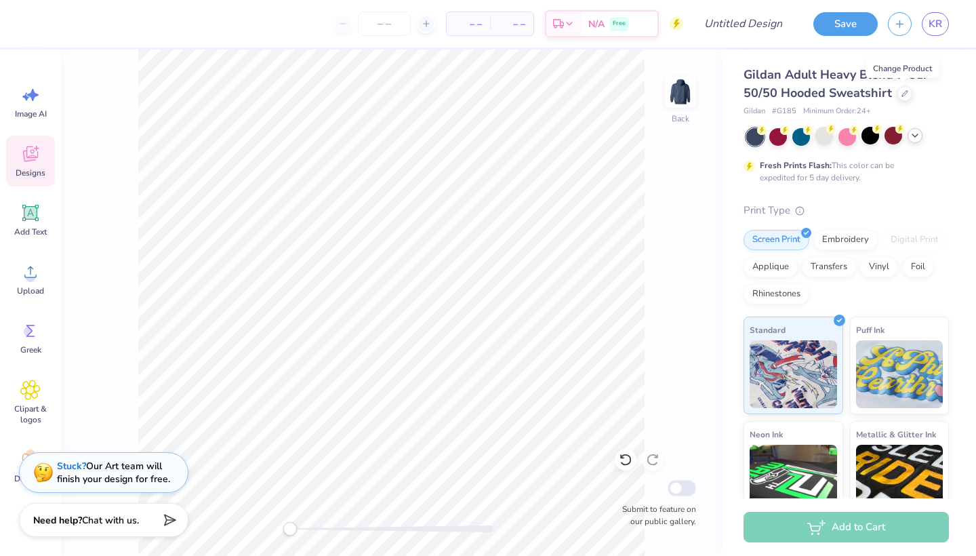
click at [73, 476] on div "Stuck? Our Art team will finish your design for free." at bounding box center [113, 472] width 113 height 26
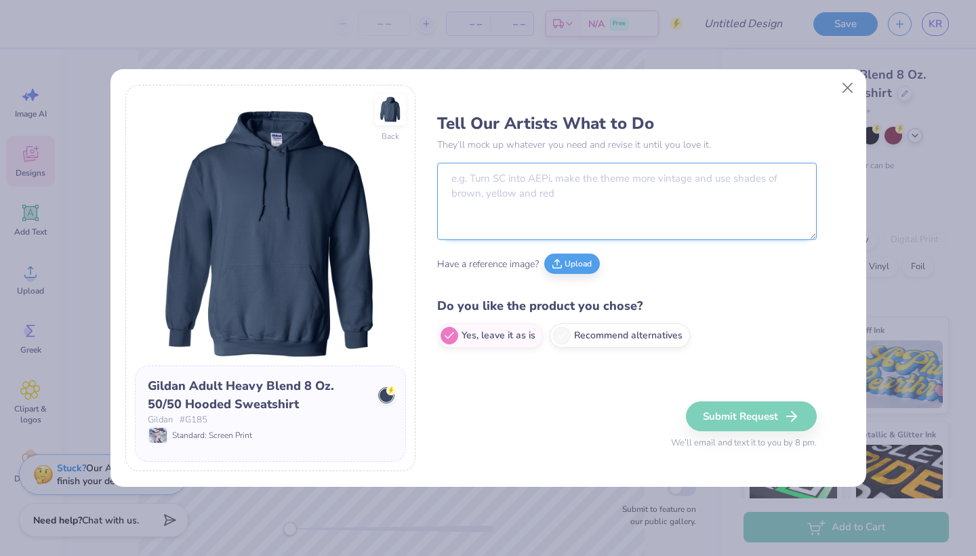
click at [598, 184] on textarea at bounding box center [626, 201] width 379 height 77
click at [846, 91] on button "Close" at bounding box center [847, 88] width 26 height 26
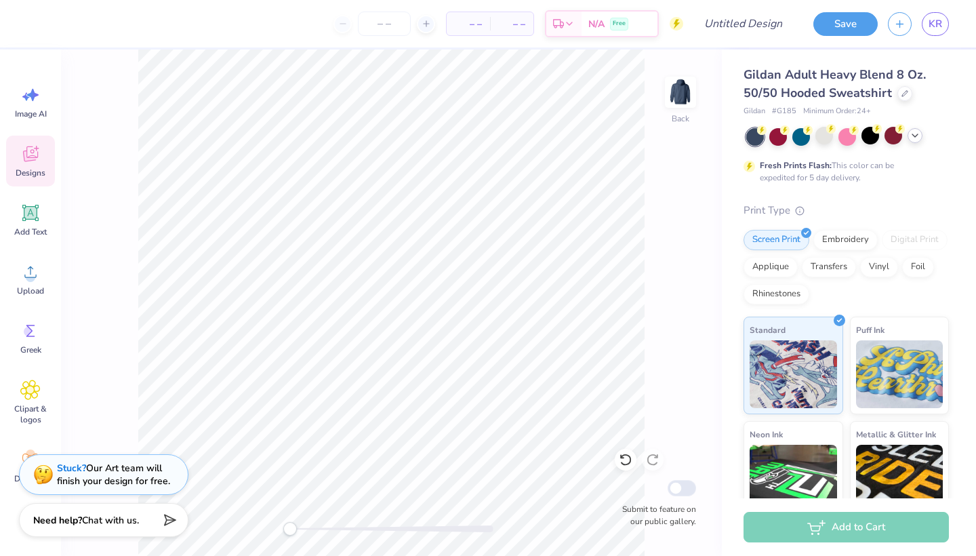
click at [917, 139] on icon at bounding box center [914, 135] width 11 height 11
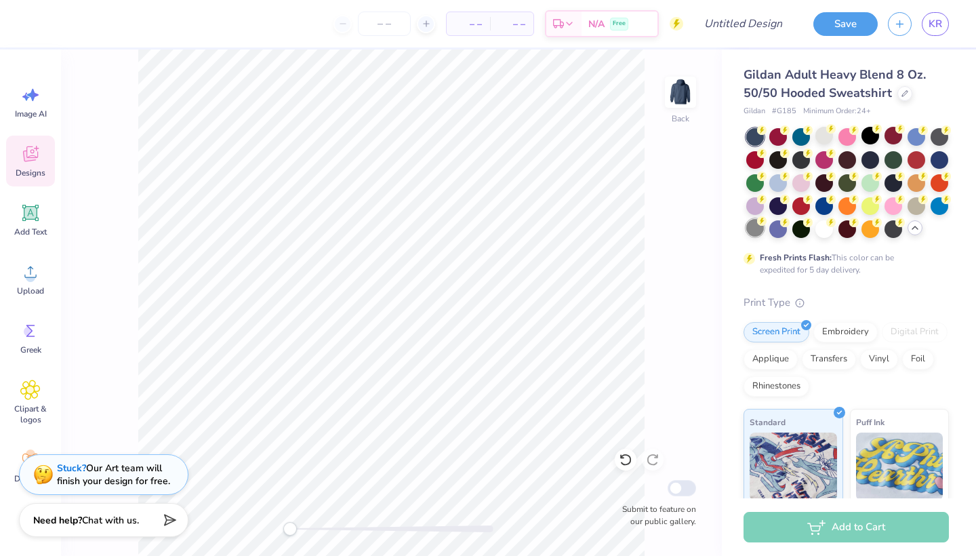
click at [756, 231] on div at bounding box center [755, 228] width 18 height 18
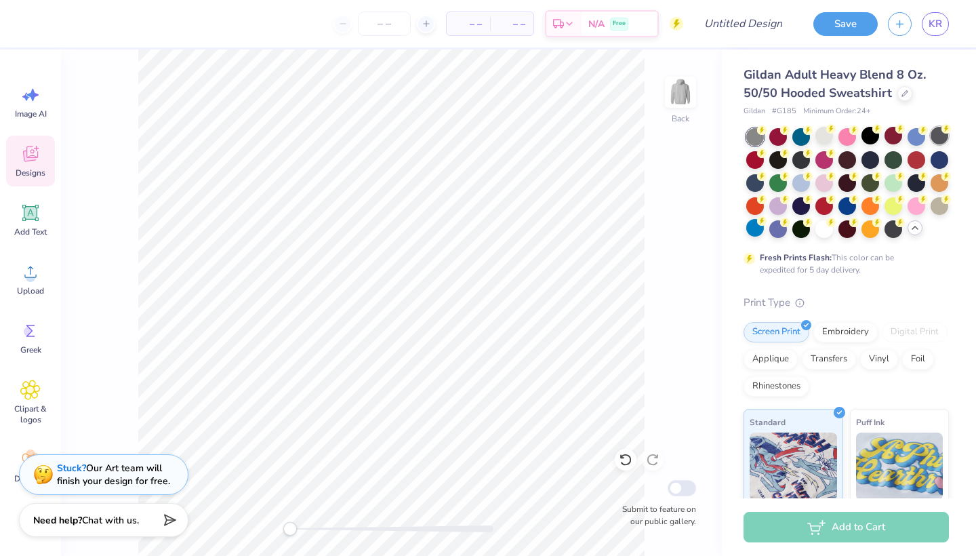
click at [940, 142] on div at bounding box center [939, 136] width 18 height 18
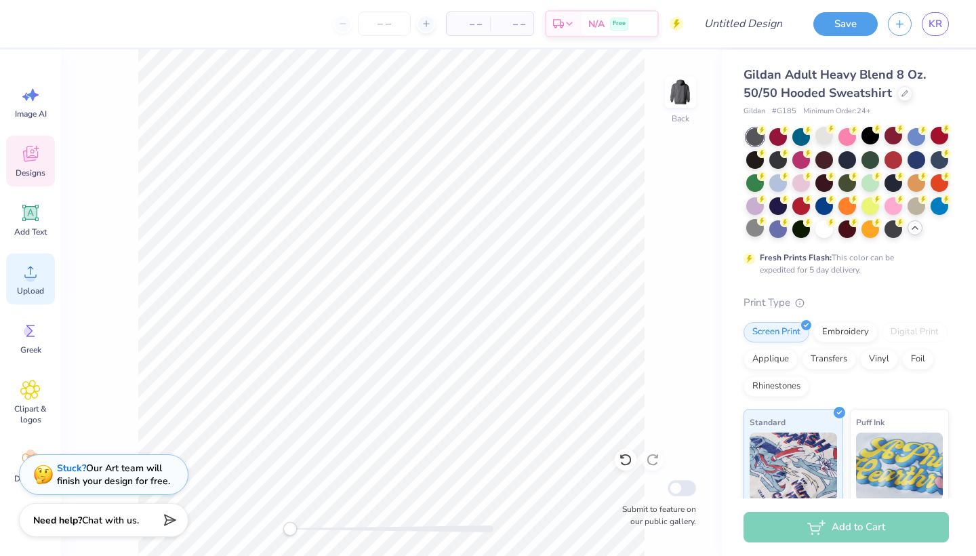
click at [24, 272] on icon at bounding box center [30, 272] width 20 height 20
click at [85, 470] on div "Stuck? Our Art team will finish your design for free." at bounding box center [113, 472] width 113 height 26
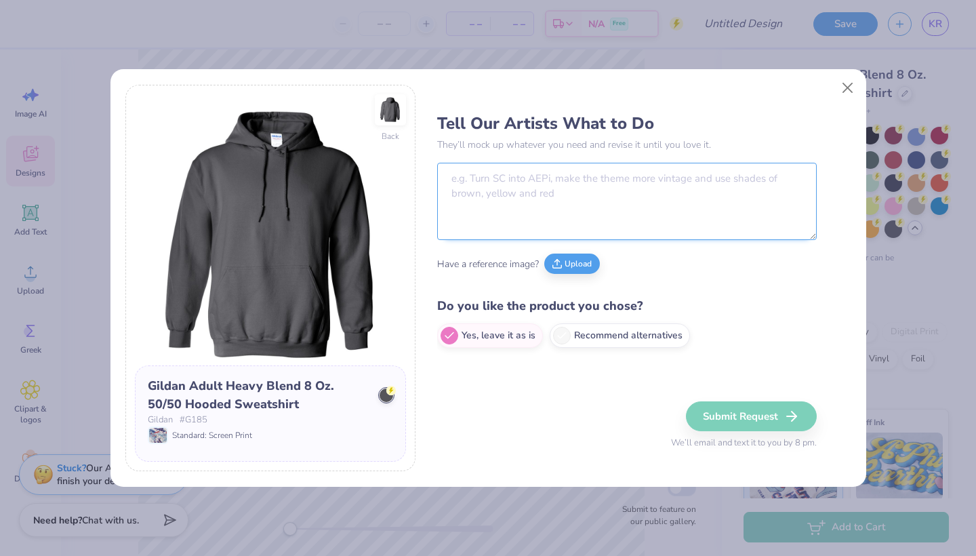
click at [596, 177] on textarea at bounding box center [626, 201] width 379 height 77
click at [850, 85] on button "Close" at bounding box center [847, 88] width 26 height 26
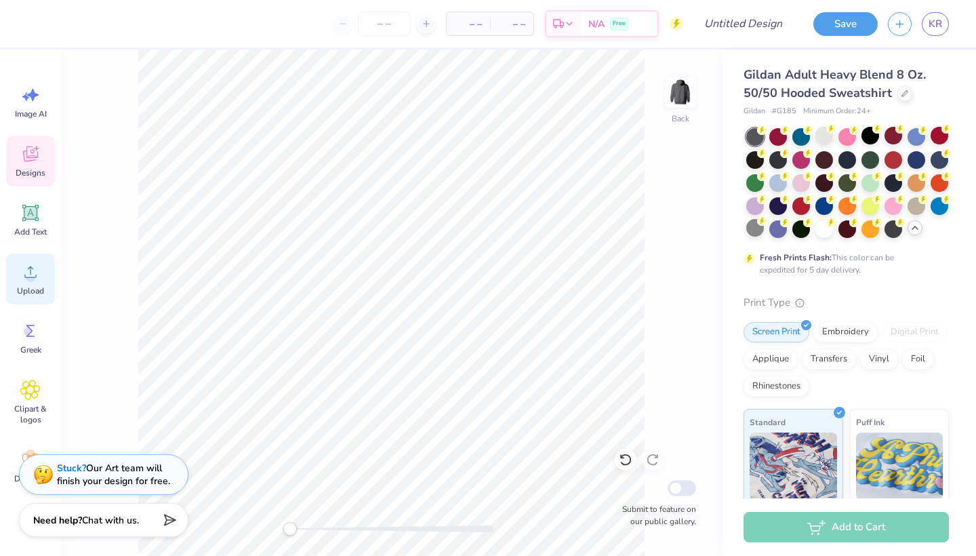
click at [28, 276] on circle at bounding box center [30, 276] width 9 height 9
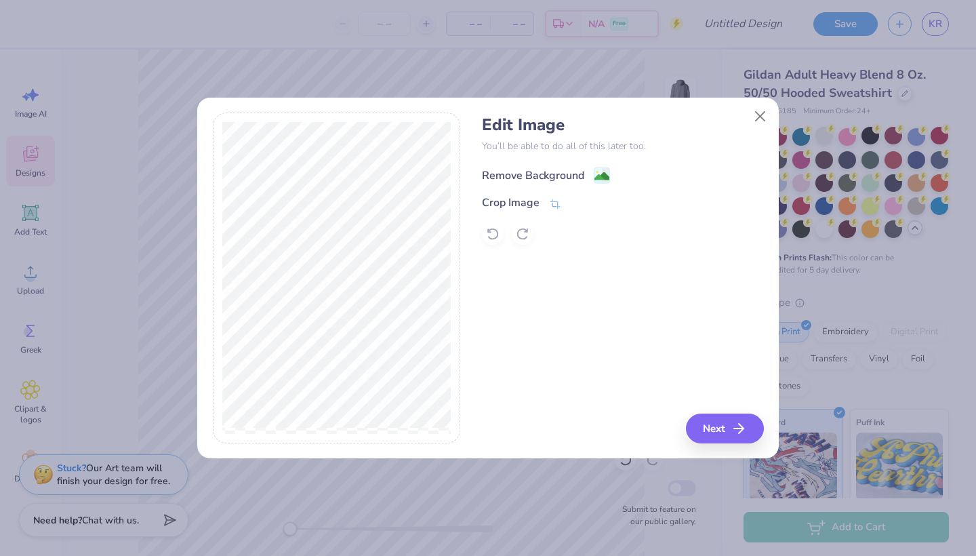
click at [607, 181] on image at bounding box center [601, 176] width 15 height 15
click at [756, 112] on button "Close" at bounding box center [760, 116] width 26 height 26
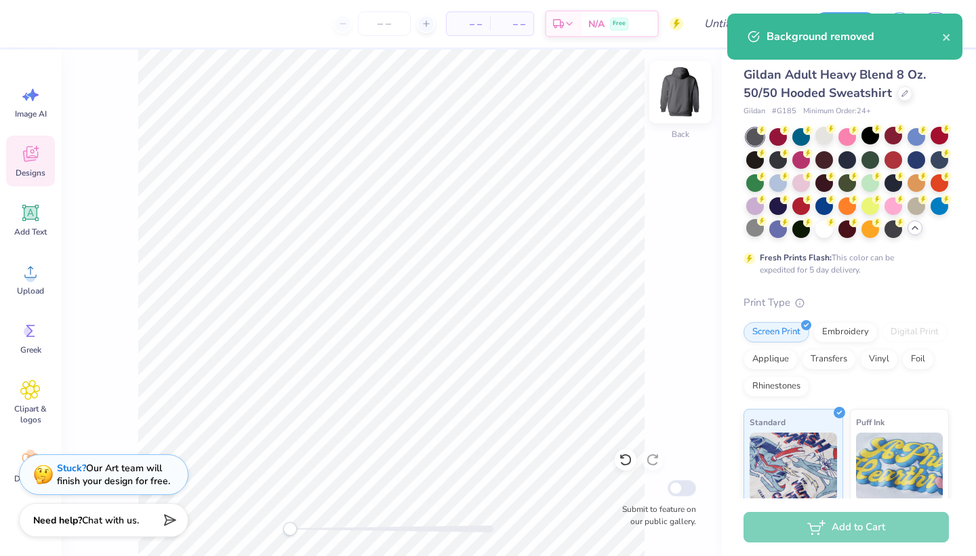
click at [684, 94] on img at bounding box center [680, 92] width 54 height 54
click at [682, 89] on img at bounding box center [680, 92] width 54 height 54
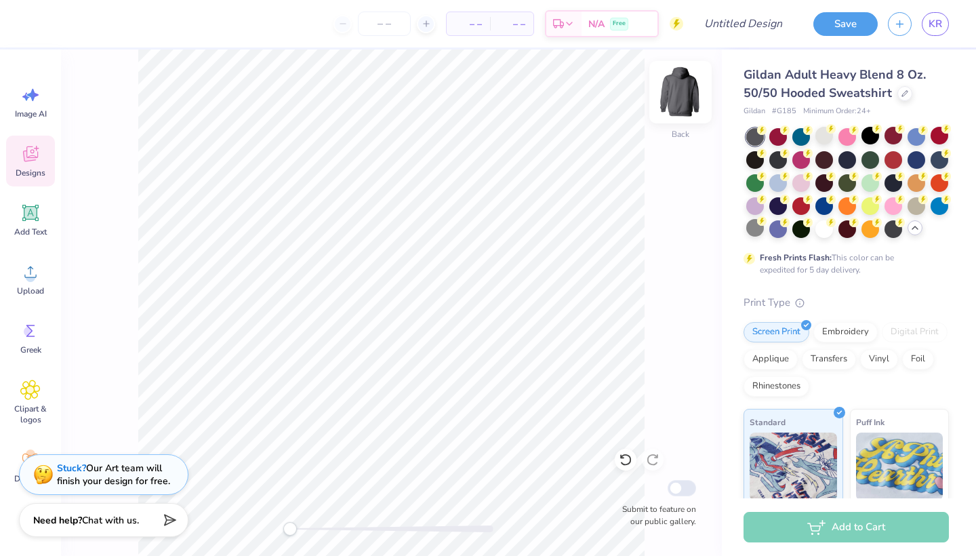
click at [691, 95] on img at bounding box center [680, 92] width 54 height 54
click at [33, 276] on circle at bounding box center [30, 276] width 9 height 9
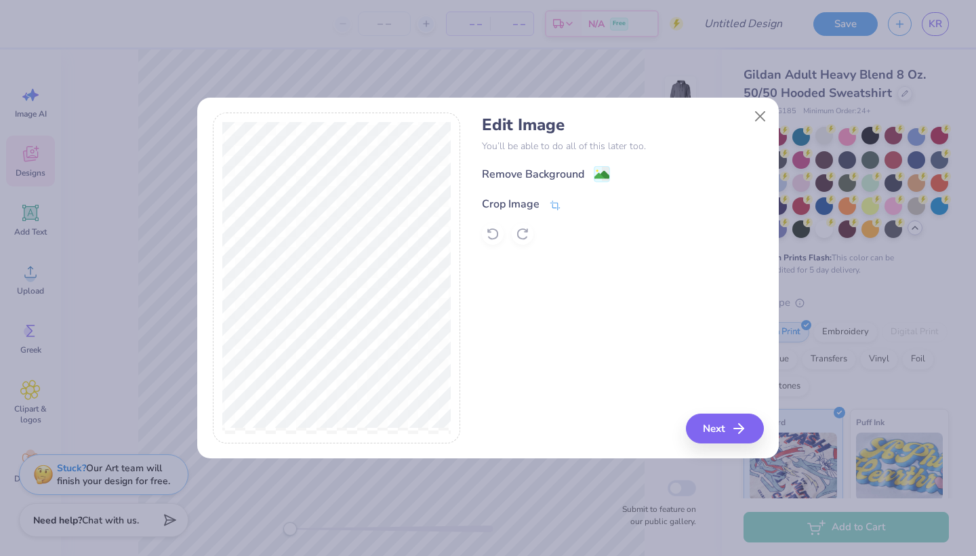
click at [552, 198] on span at bounding box center [555, 204] width 12 height 16
click at [575, 203] on icon at bounding box center [578, 203] width 8 height 8
click at [709, 419] on button "Next" at bounding box center [727, 428] width 78 height 30
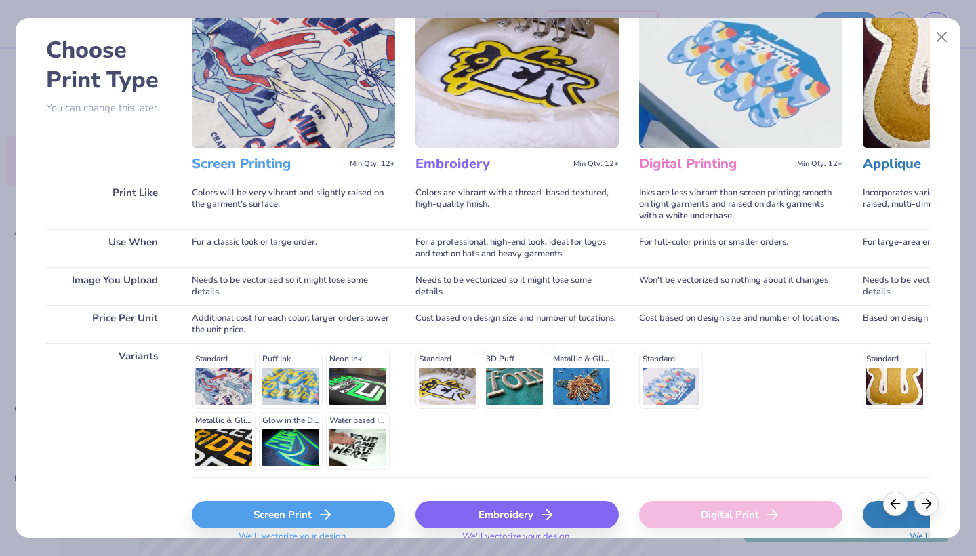
scroll to position [62, 0]
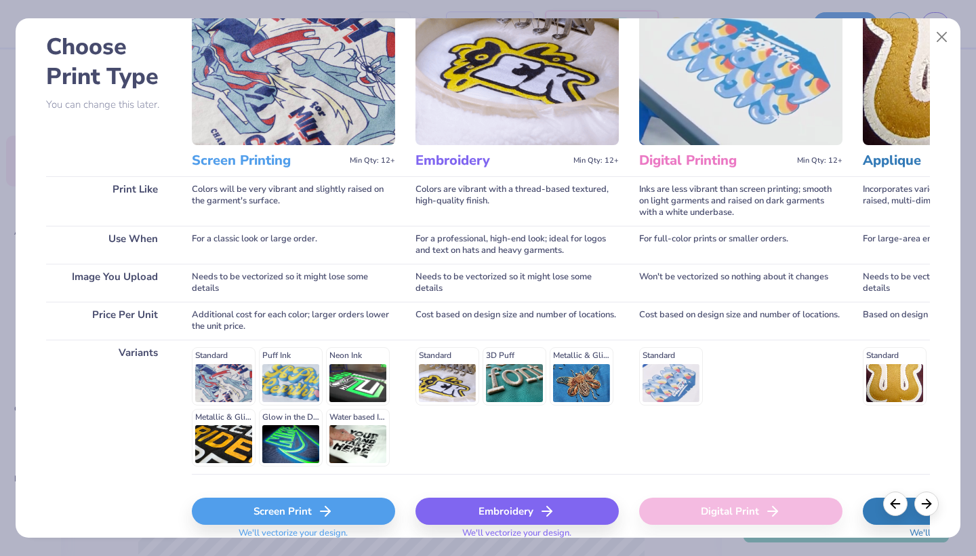
click at [264, 512] on div "Screen Print" at bounding box center [293, 510] width 203 height 27
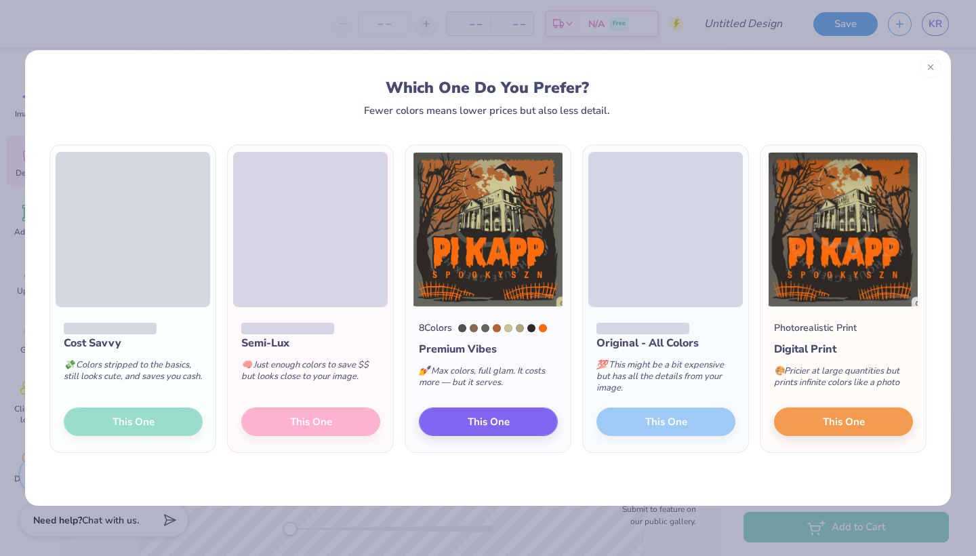
click at [931, 71] on icon at bounding box center [930, 66] width 9 height 9
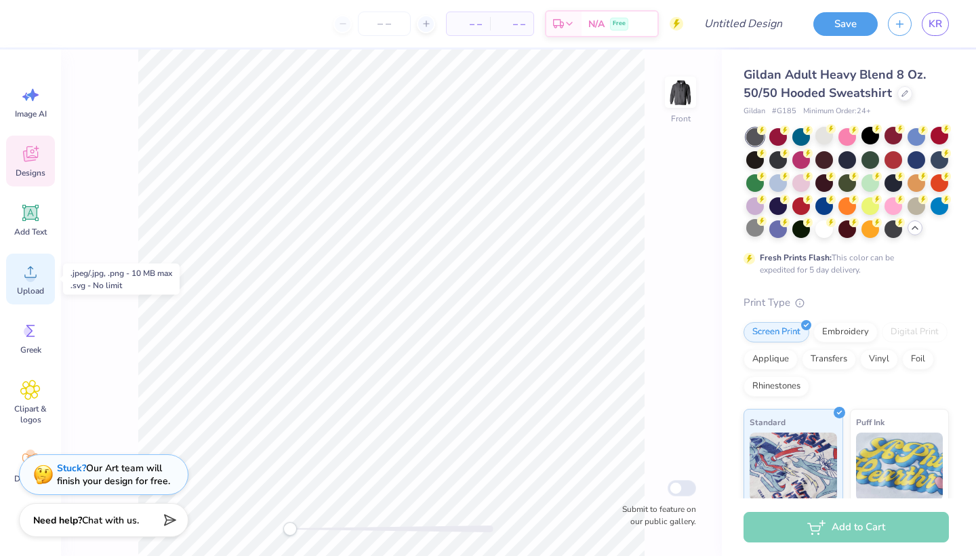
click at [41, 279] on div "Upload" at bounding box center [30, 278] width 49 height 51
click at [28, 281] on circle at bounding box center [30, 276] width 9 height 9
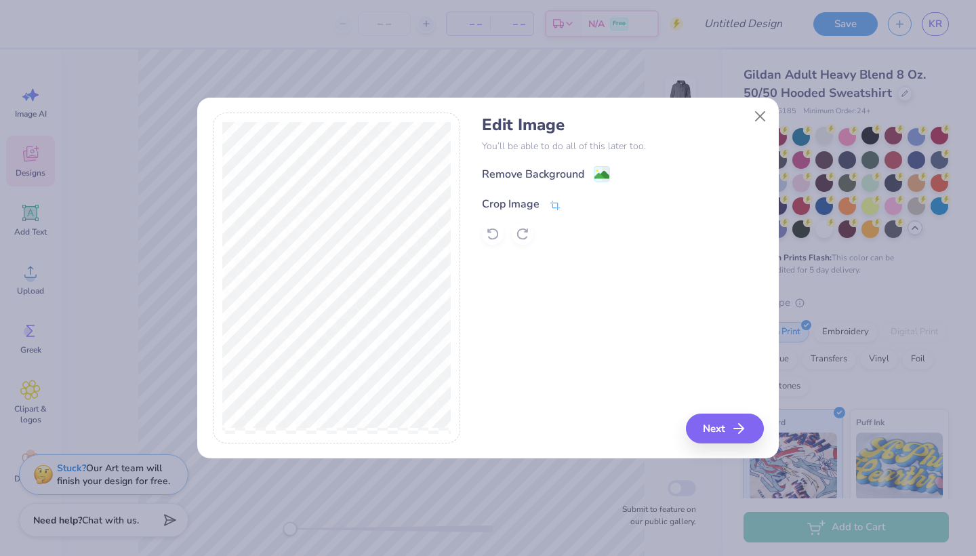
click at [556, 197] on span at bounding box center [555, 204] width 12 height 16
click at [575, 206] on icon at bounding box center [578, 203] width 8 height 8
click at [734, 436] on button "Next" at bounding box center [727, 428] width 78 height 30
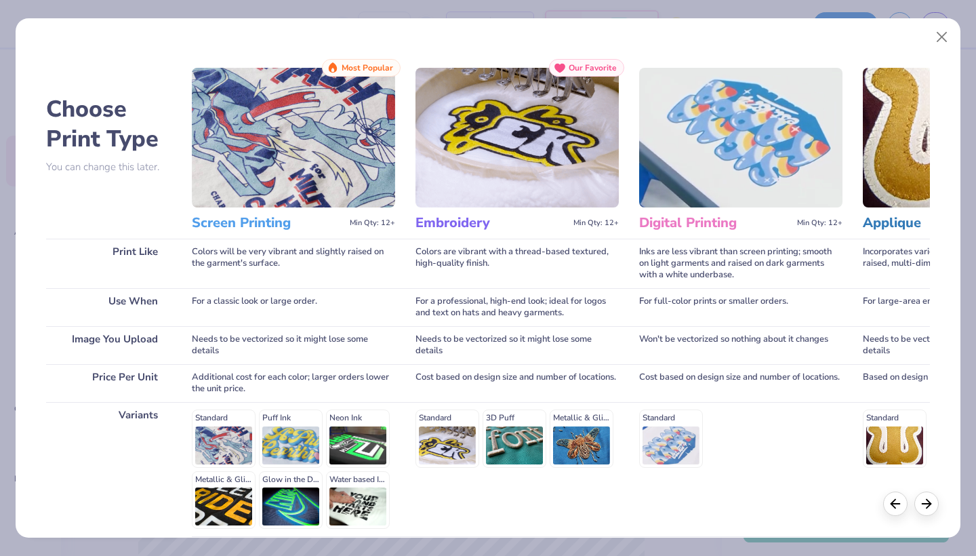
click at [274, 206] on img at bounding box center [293, 138] width 203 height 140
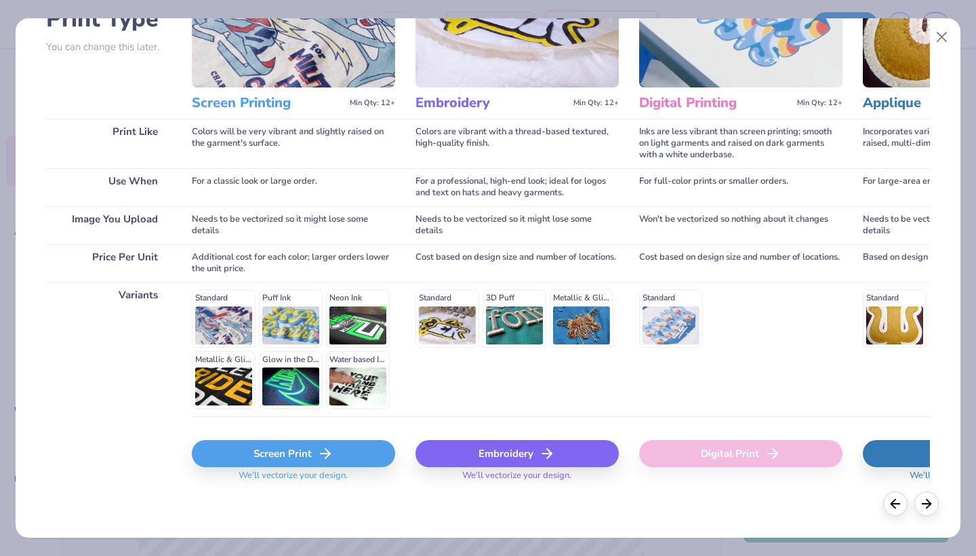
scroll to position [119, 0]
click at [296, 452] on div "Screen Print" at bounding box center [293, 453] width 203 height 27
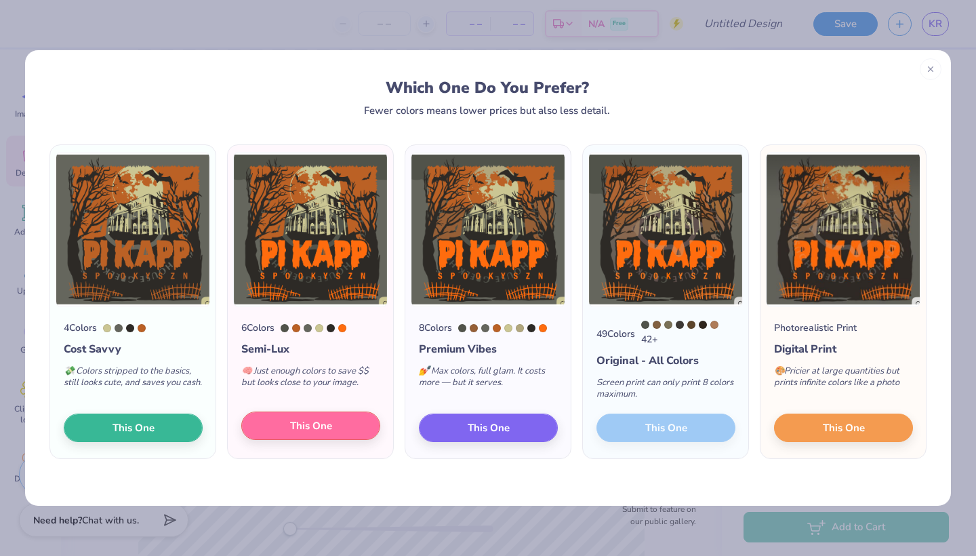
click at [297, 426] on span "This One" at bounding box center [311, 426] width 42 height 16
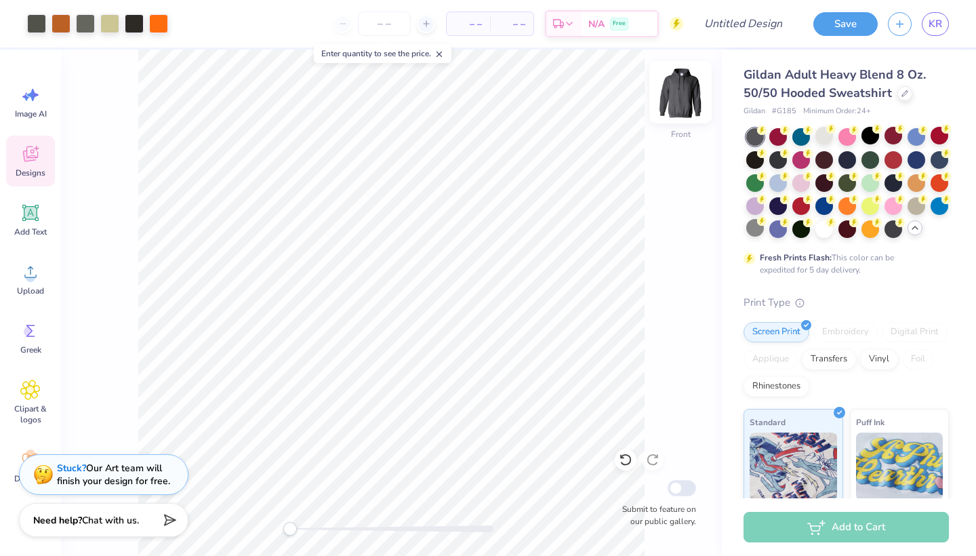
click at [680, 102] on img at bounding box center [680, 92] width 54 height 54
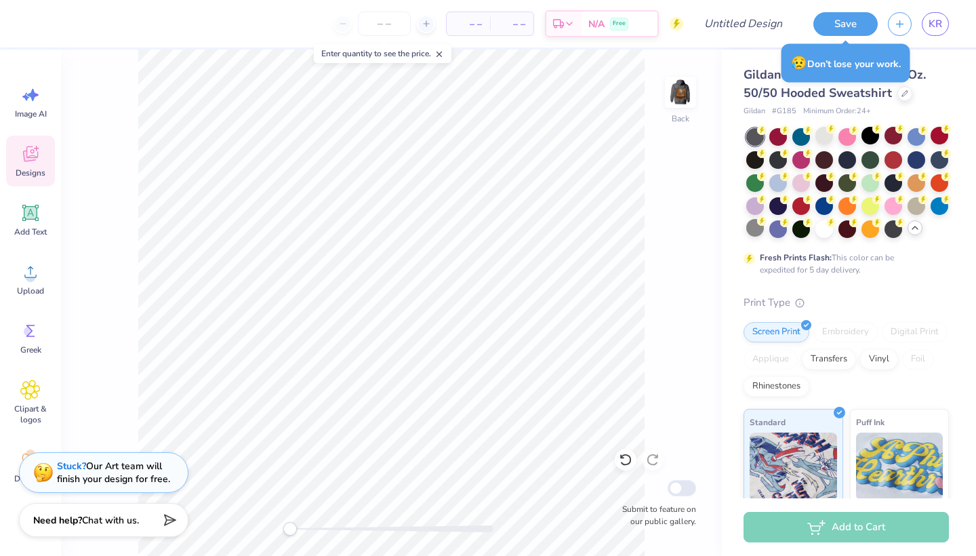
click at [66, 468] on strong "Stuck?" at bounding box center [71, 465] width 29 height 13
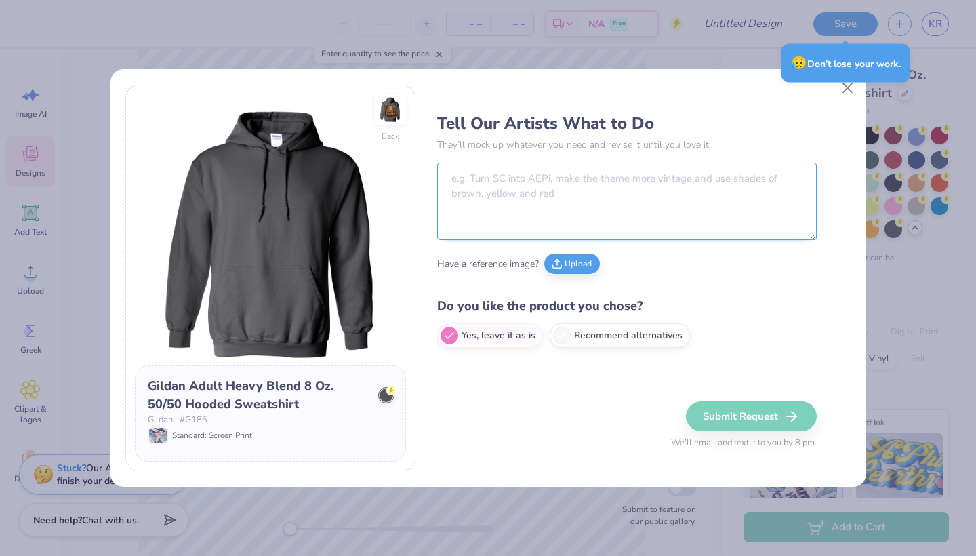
click at [567, 163] on textarea at bounding box center [626, 201] width 379 height 77
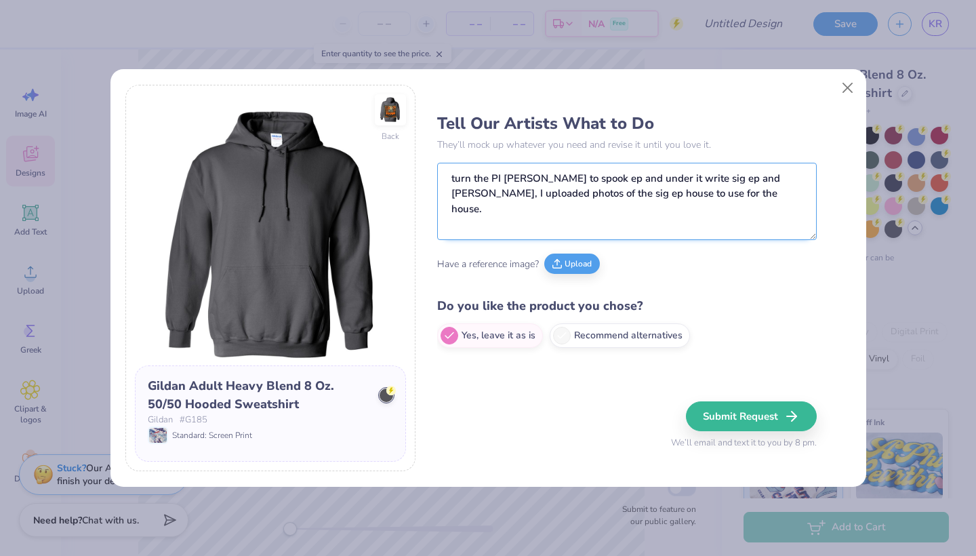
click at [610, 175] on textarea "turn the PI [PERSON_NAME] to spook ep and under it write sig ep and [PERSON_NAM…" at bounding box center [626, 201] width 379 height 77
click at [623, 177] on textarea "turn the PI [PERSON_NAME] to spook ep and under it write sig ep and [PERSON_NAM…" at bounding box center [626, 201] width 379 height 77
drag, startPoint x: 645, startPoint y: 177, endPoint x: 613, endPoint y: 176, distance: 31.9
click at [613, 176] on textarea "turn the PI [PERSON_NAME] to spook ep and under it write sig ep and [PERSON_NAM…" at bounding box center [626, 201] width 379 height 77
click at [709, 181] on textarea "turn the PI [PERSON_NAME] to spook ep and write sig ep and pi phi, I uploaded p…" at bounding box center [626, 201] width 379 height 77
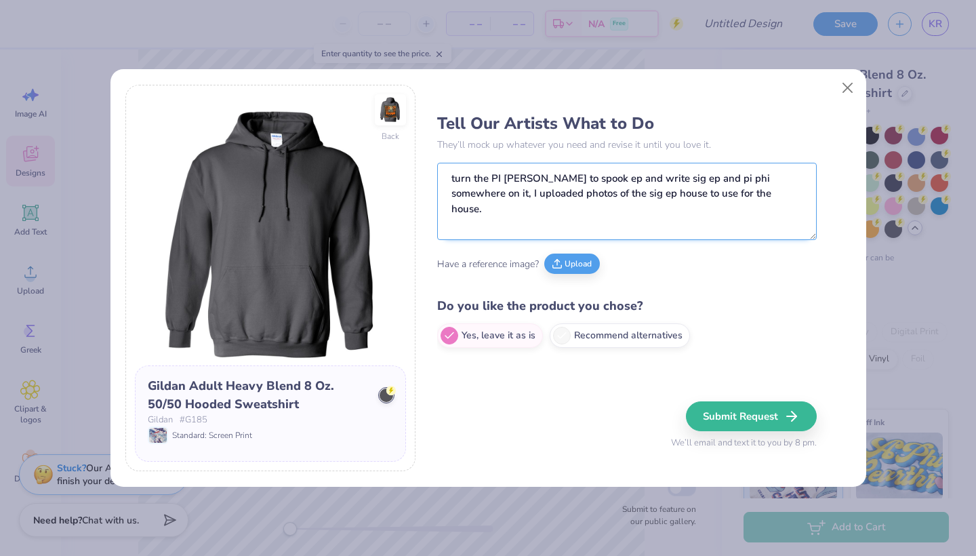
click at [719, 202] on textarea "turn the PI [PERSON_NAME] to spook ep and write sig ep and pi phi somewhere on …" at bounding box center [626, 201] width 379 height 77
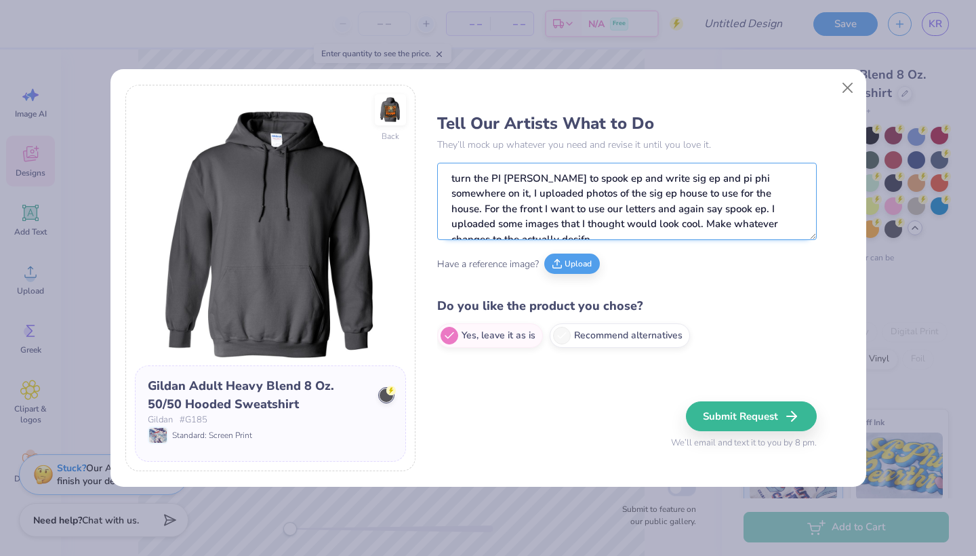
scroll to position [5, 0]
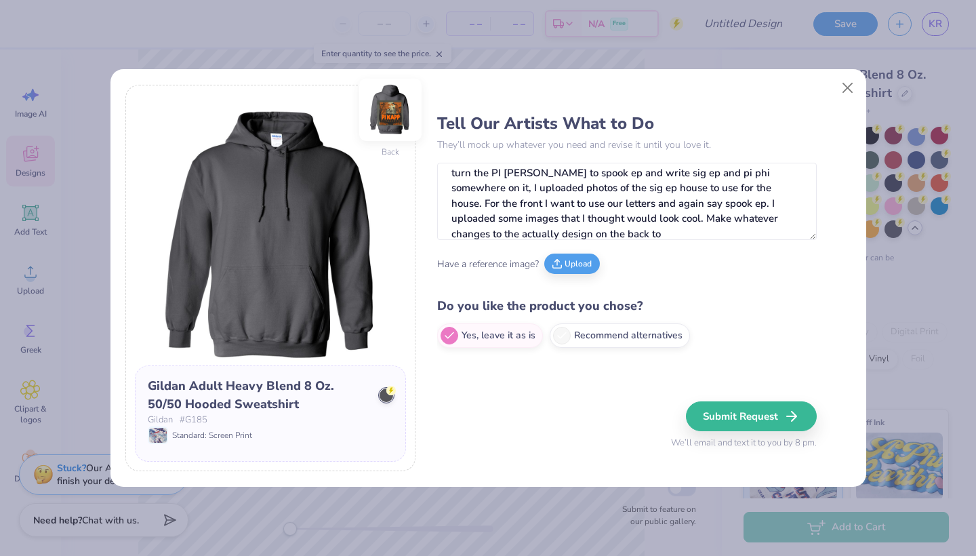
click at [400, 111] on img at bounding box center [390, 110] width 62 height 62
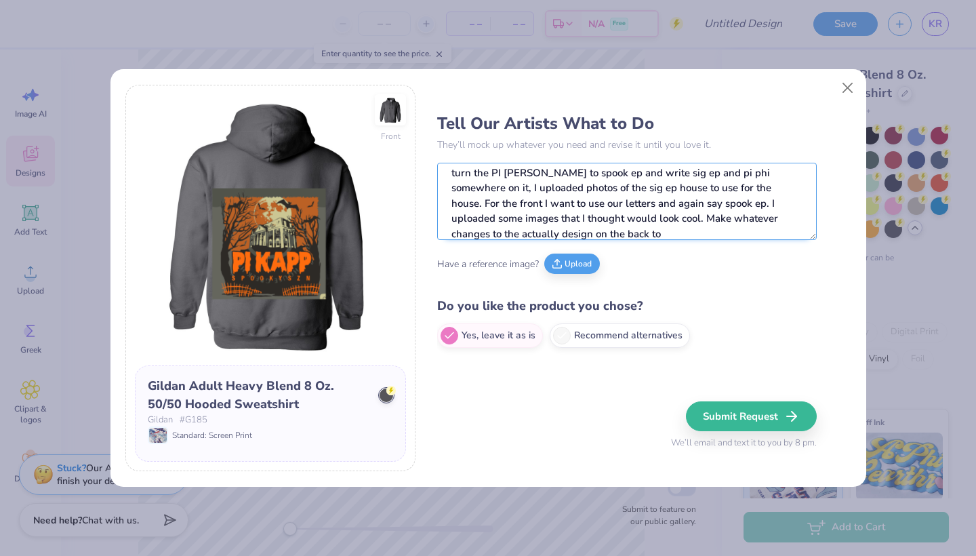
click at [572, 225] on textarea "turn the PI [PERSON_NAME] to spook ep and write sig ep and pi phi somewhere on …" at bounding box center [626, 201] width 379 height 77
click at [571, 270] on button "Upload" at bounding box center [572, 261] width 56 height 20
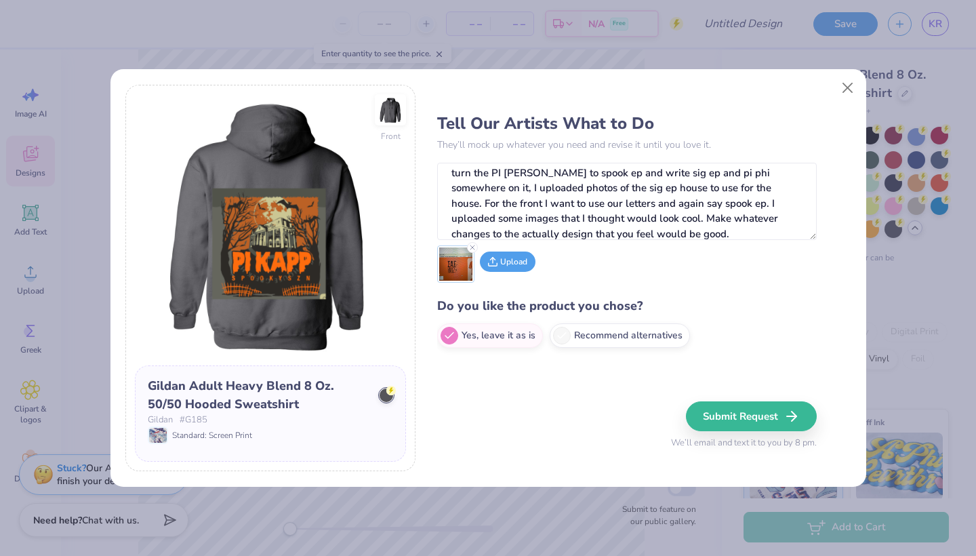
click at [521, 268] on button "Upload" at bounding box center [508, 261] width 56 height 20
click at [554, 264] on button "Upload" at bounding box center [550, 261] width 56 height 20
click at [587, 270] on button "Upload" at bounding box center [593, 261] width 56 height 20
click at [627, 266] on button "Upload" at bounding box center [636, 261] width 56 height 20
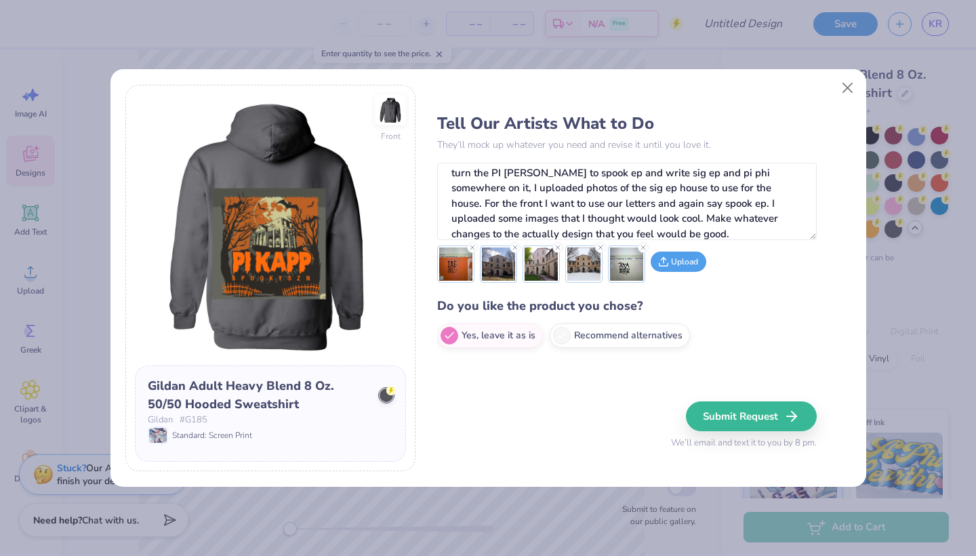
click at [678, 270] on button "Upload" at bounding box center [678, 261] width 56 height 20
click at [635, 230] on textarea "turn the PI [PERSON_NAME] to spook ep and write sig ep and pi phi somewhere on …" at bounding box center [626, 201] width 379 height 77
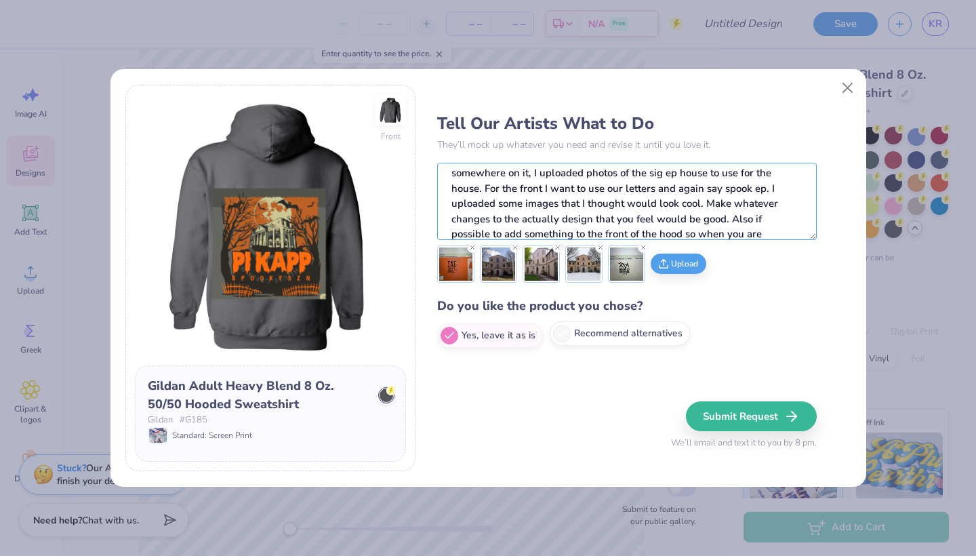
type textarea "turn the PI [PERSON_NAME] to spook ep and write sig ep and pi phi somewhere on …"
click at [570, 335] on label "Recommend alternatives" at bounding box center [620, 333] width 140 height 24
click at [446, 335] on input "Recommend alternatives" at bounding box center [441, 335] width 9 height 9
radio input "true"
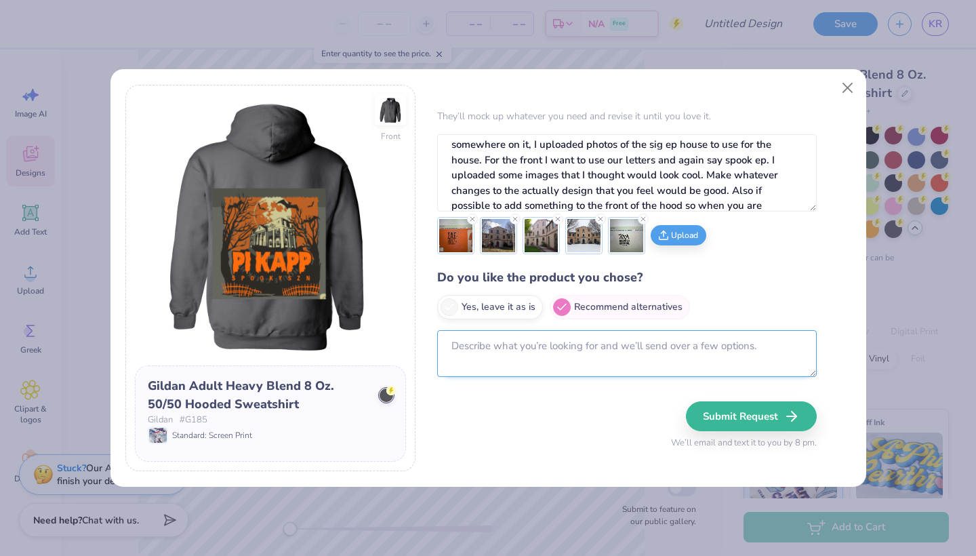
scroll to position [28, 0]
click at [517, 350] on textarea at bounding box center [626, 354] width 379 height 47
click at [576, 353] on textarea "We want to do a sweatsh" at bounding box center [626, 354] width 379 height 47
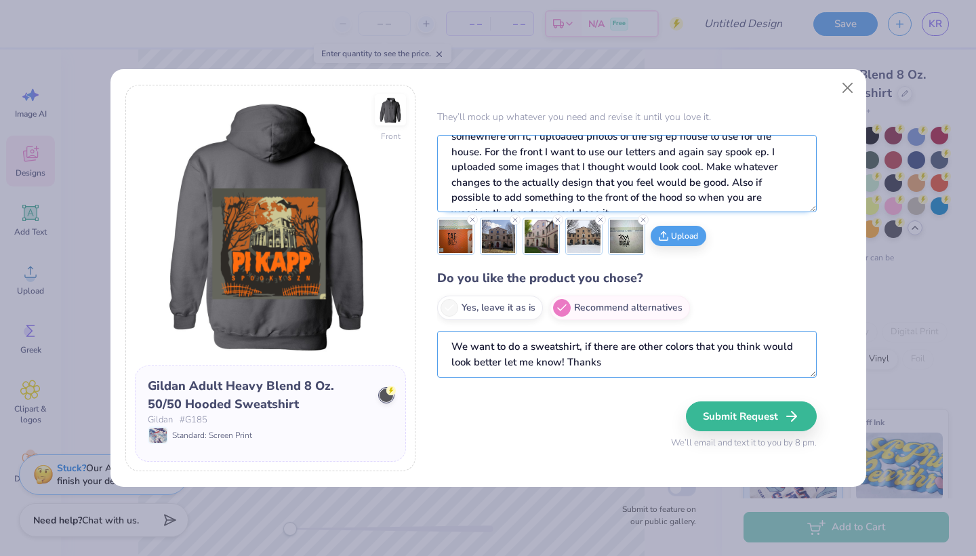
scroll to position [28, 0]
type textarea "We want to do a sweatshirt, if there are other colors that you think would look…"
click at [787, 199] on textarea "turn the PI [PERSON_NAME] to spook ep and write sig ep and pi phi somewhere on …" at bounding box center [626, 173] width 379 height 77
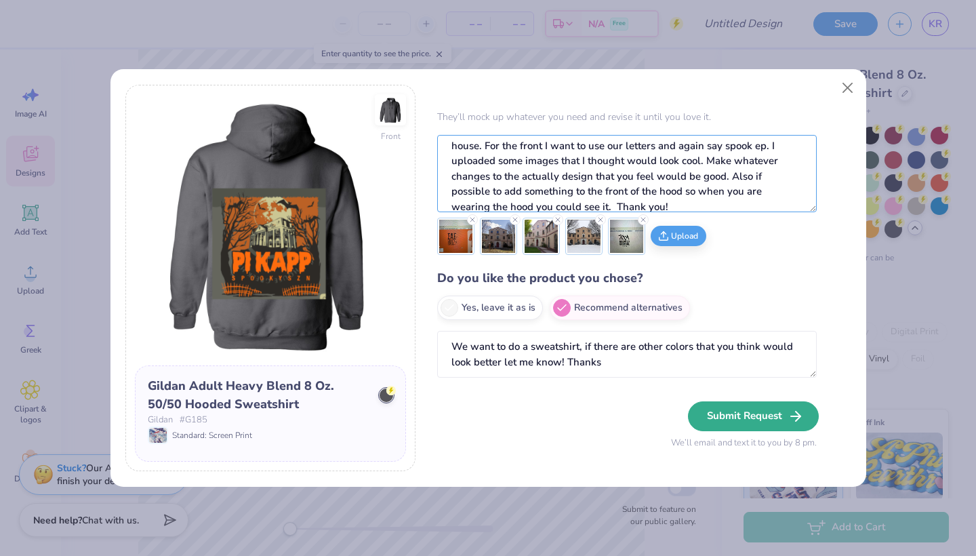
type textarea "turn the PI [PERSON_NAME] to spook ep and write sig ep and pi phi somewhere on …"
click at [750, 419] on button "Submit Request" at bounding box center [753, 416] width 131 height 30
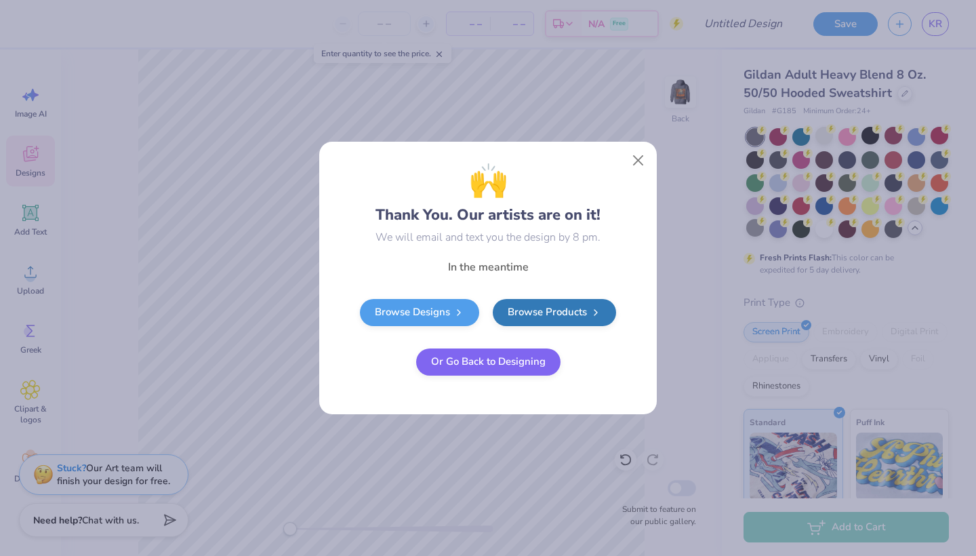
scroll to position [0, 0]
click at [636, 166] on button "Close" at bounding box center [638, 161] width 26 height 26
